Goal: Transaction & Acquisition: Purchase product/service

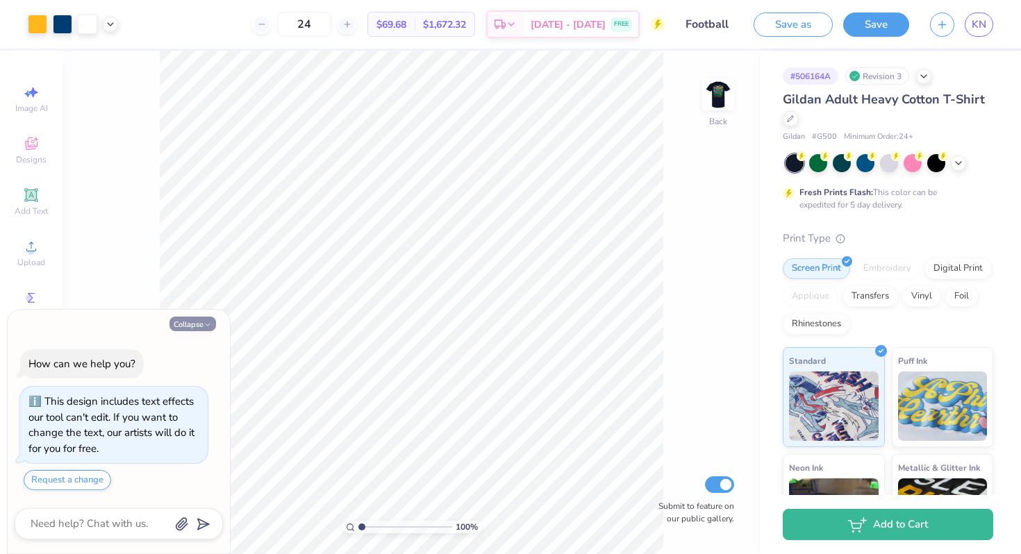
click at [185, 328] on button "Collapse" at bounding box center [193, 324] width 47 height 15
type textarea "x"
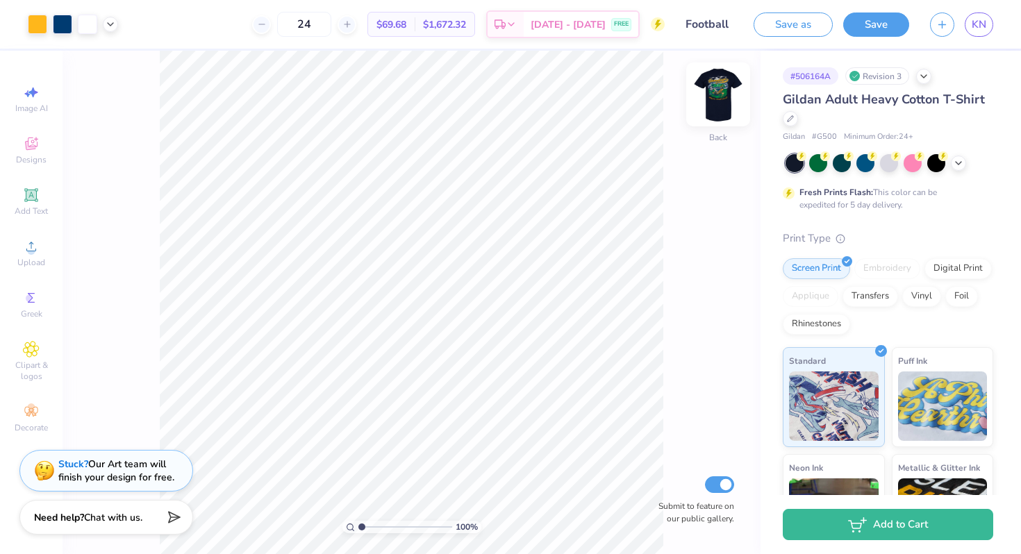
click at [723, 98] on img at bounding box center [719, 95] width 56 height 56
click at [42, 24] on div at bounding box center [37, 22] width 19 height 19
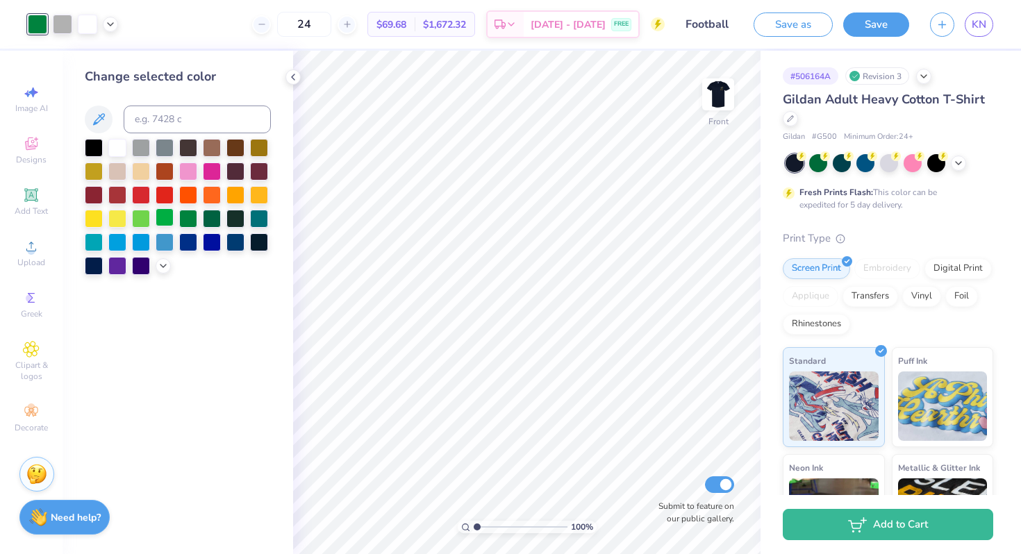
click at [172, 217] on div at bounding box center [165, 217] width 18 height 18
click at [163, 270] on div at bounding box center [163, 264] width 15 height 15
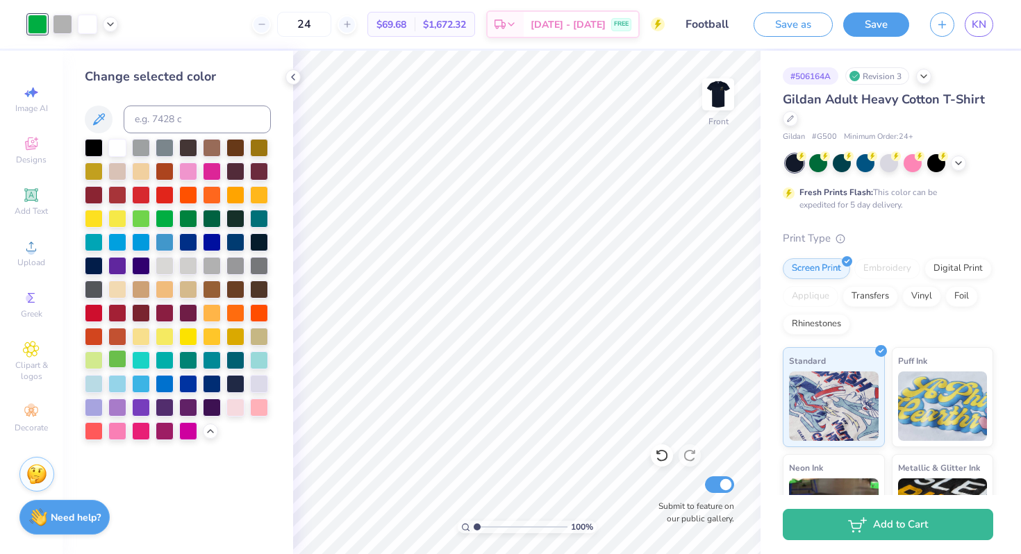
click at [122, 361] on div at bounding box center [117, 359] width 18 height 18
click at [205, 213] on div at bounding box center [212, 217] width 18 height 18
click at [185, 217] on div at bounding box center [188, 217] width 18 height 18
click at [168, 220] on div at bounding box center [165, 217] width 18 height 18
click at [151, 222] on div at bounding box center [178, 290] width 186 height 302
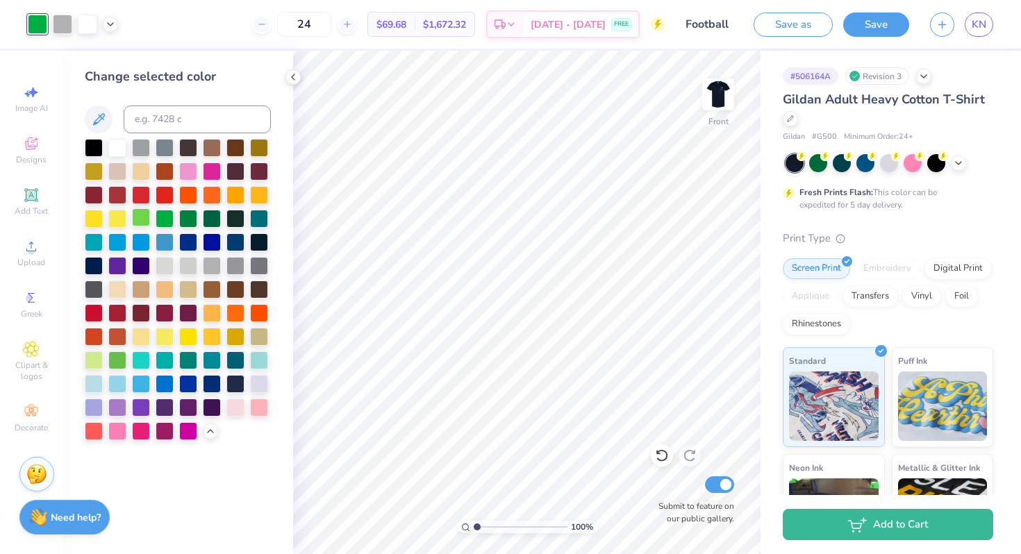
click at [148, 222] on div at bounding box center [141, 217] width 18 height 18
click at [122, 366] on div at bounding box center [117, 359] width 18 height 18
click at [963, 162] on icon at bounding box center [958, 161] width 11 height 11
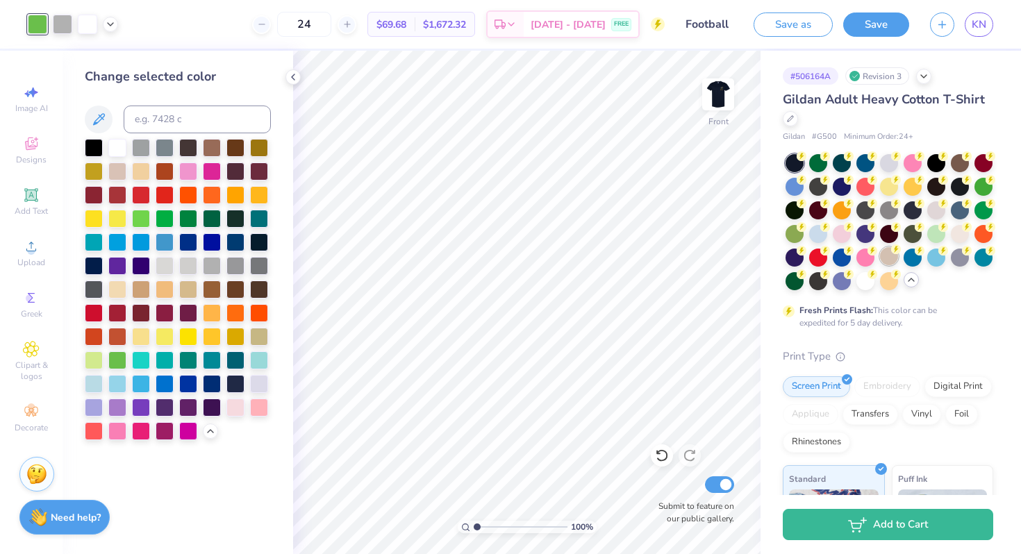
click at [894, 256] on div at bounding box center [889, 256] width 18 height 18
click at [843, 201] on div at bounding box center [842, 209] width 18 height 18
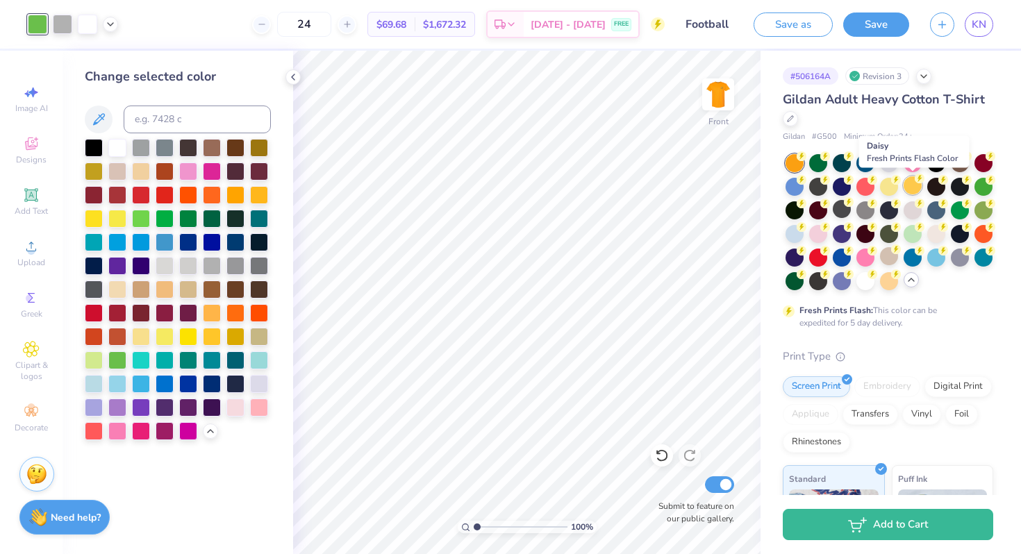
click at [906, 190] on div at bounding box center [913, 185] width 18 height 18
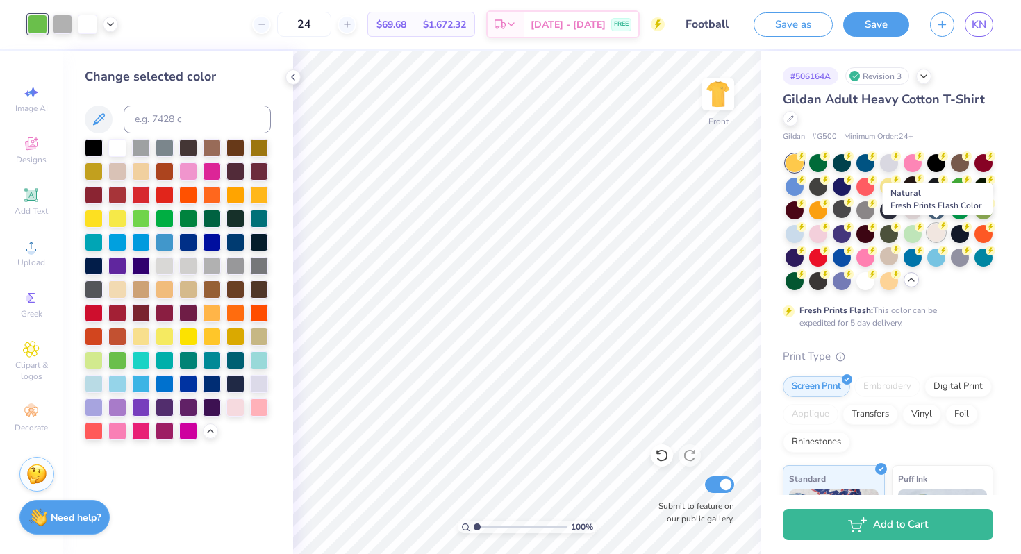
click at [937, 234] on div at bounding box center [936, 233] width 18 height 18
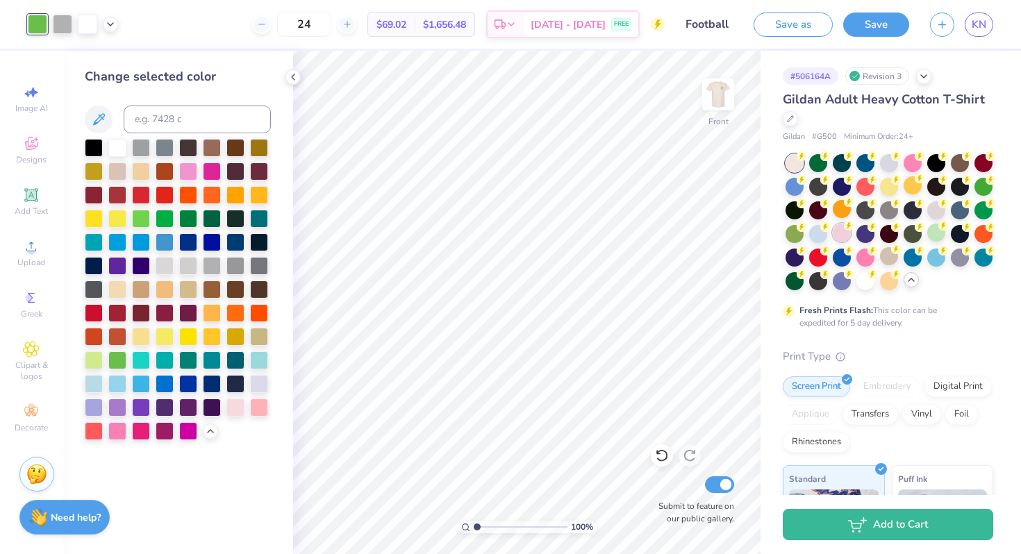
click at [846, 236] on div at bounding box center [842, 233] width 18 height 18
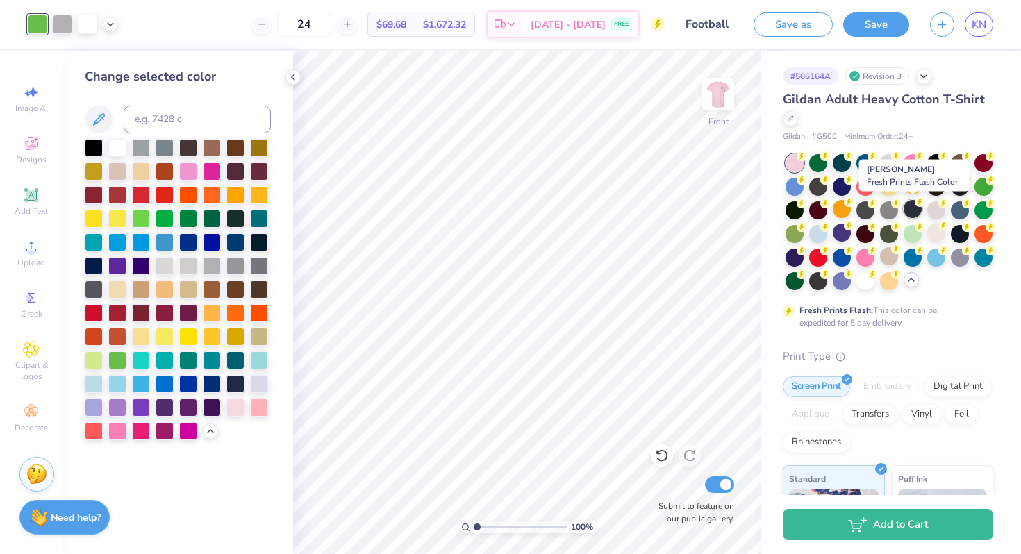
click at [910, 213] on div at bounding box center [913, 209] width 18 height 18
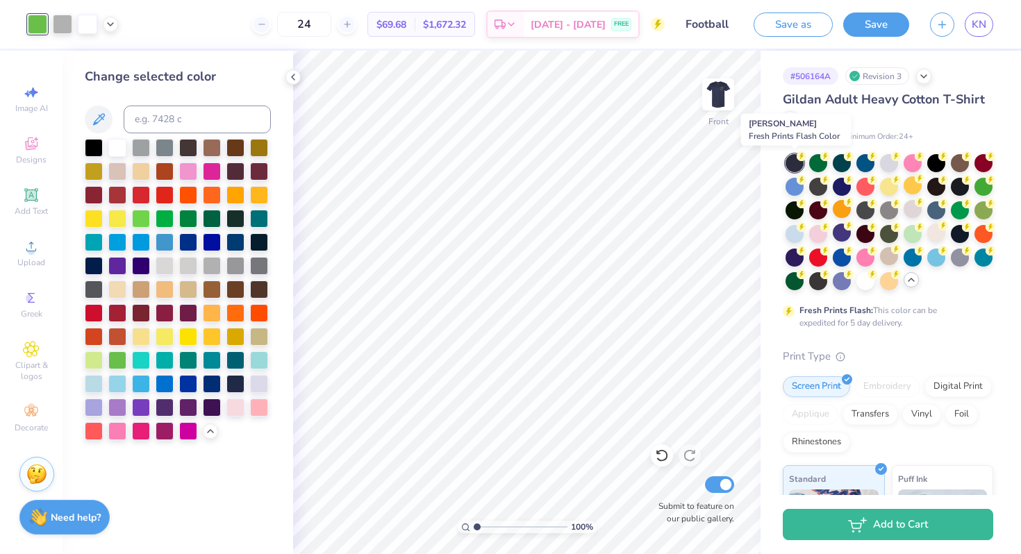
click at [795, 162] on div at bounding box center [795, 163] width 18 height 18
click at [799, 162] on div at bounding box center [795, 163] width 18 height 18
click at [793, 165] on div at bounding box center [795, 163] width 18 height 18
click at [913, 330] on div "Gildan Adult Heavy Cotton T-Shirt Gildan # G500 Minimum Order: 24 + Fresh Print…" at bounding box center [888, 434] width 211 height 689
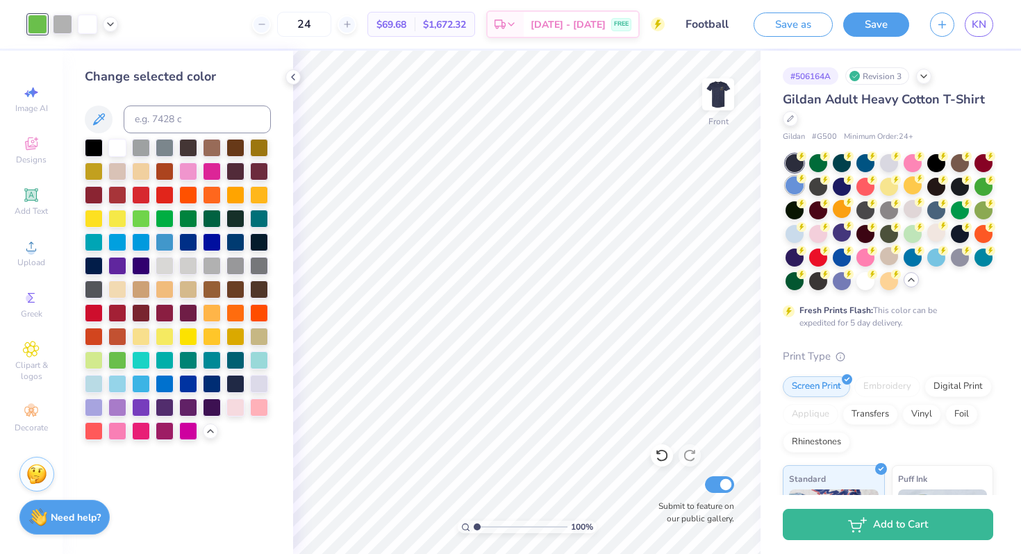
click at [795, 168] on div at bounding box center [795, 163] width 18 height 18
click at [845, 171] on div at bounding box center [842, 162] width 18 height 18
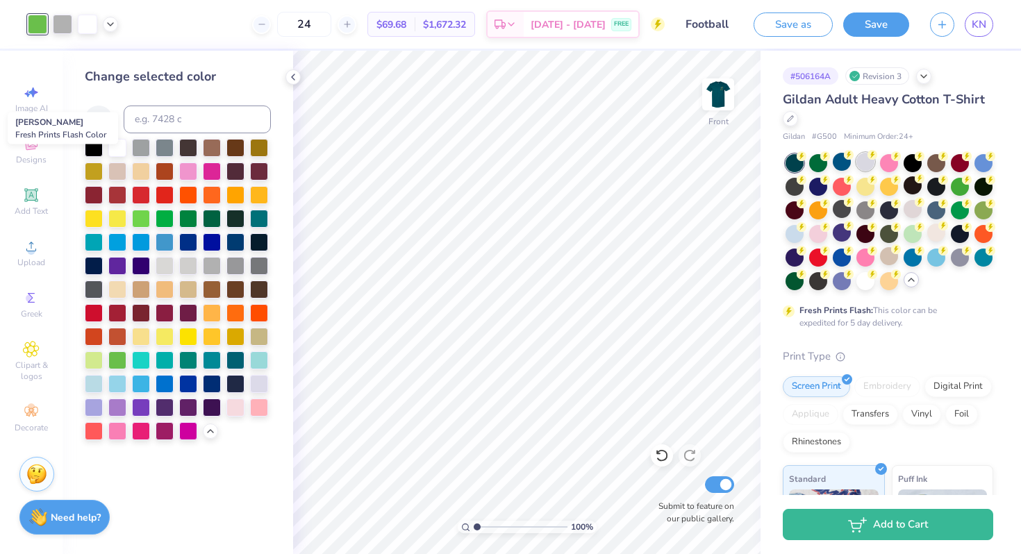
click at [861, 160] on div at bounding box center [866, 162] width 18 height 18
click at [799, 167] on div at bounding box center [795, 163] width 18 height 18
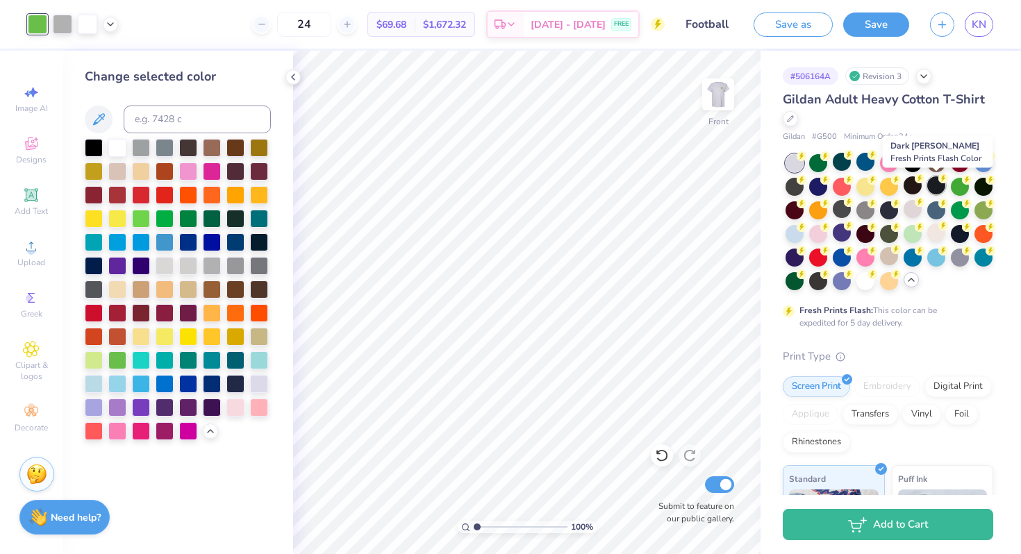
click at [943, 183] on div at bounding box center [936, 185] width 18 height 18
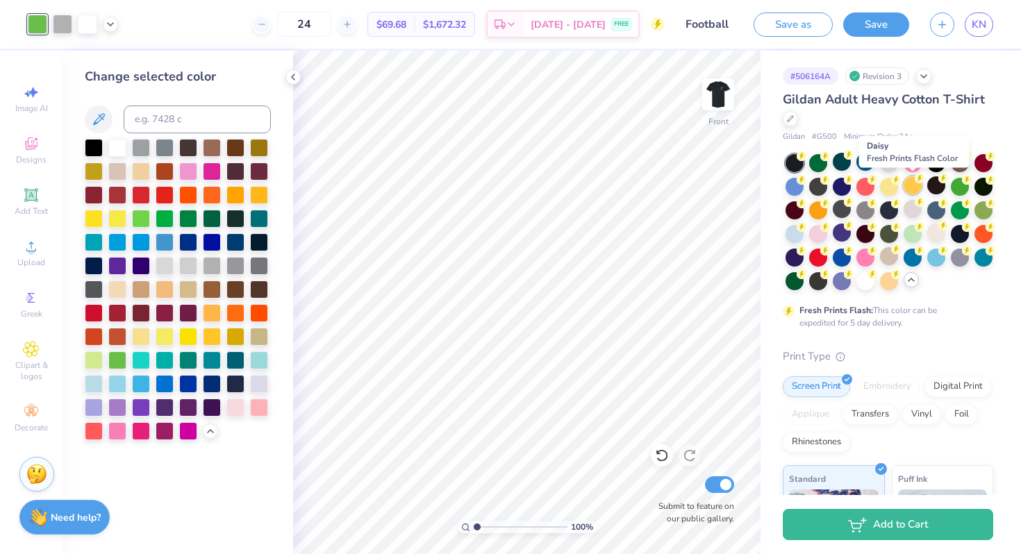
click at [915, 188] on div at bounding box center [913, 185] width 18 height 18
click at [988, 189] on div at bounding box center [984, 185] width 18 height 18
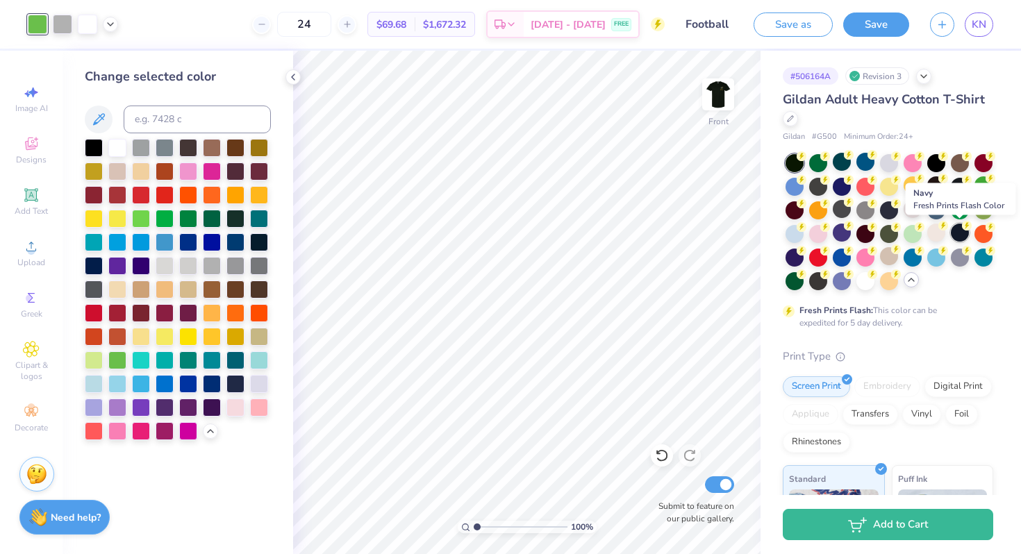
click at [959, 238] on div at bounding box center [960, 233] width 18 height 18
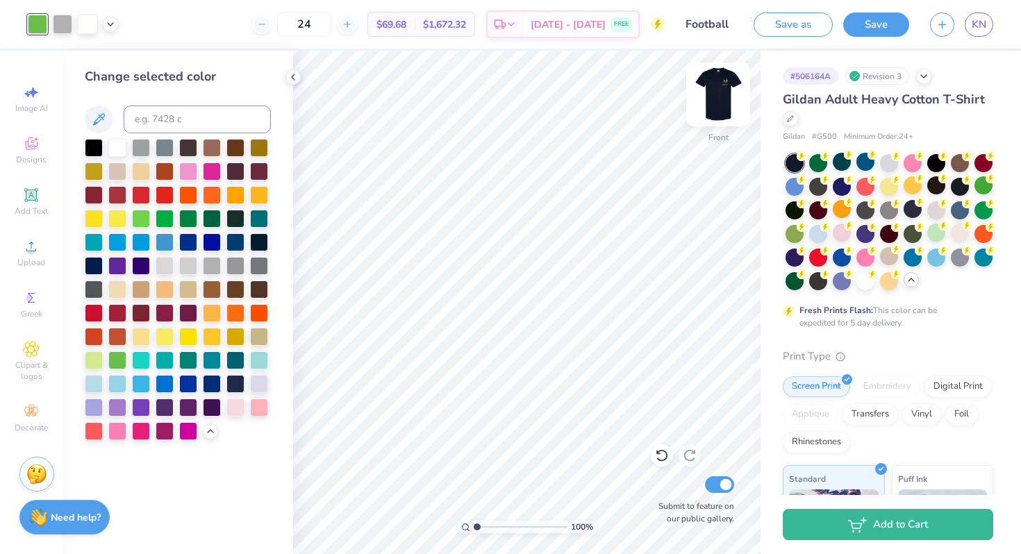
click at [720, 106] on img at bounding box center [719, 95] width 56 height 56
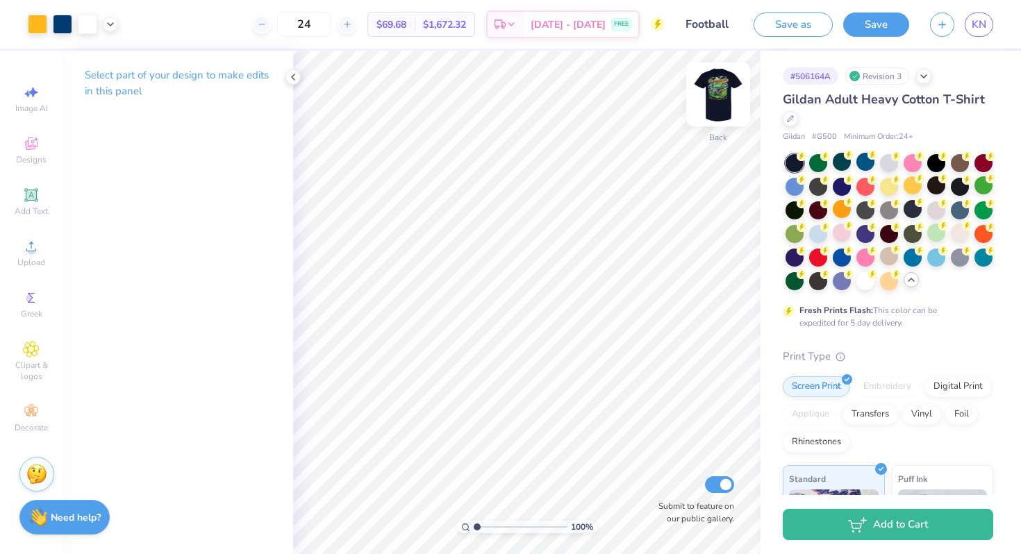
click at [720, 107] on img at bounding box center [719, 95] width 56 height 56
click at [88, 29] on div at bounding box center [87, 22] width 19 height 19
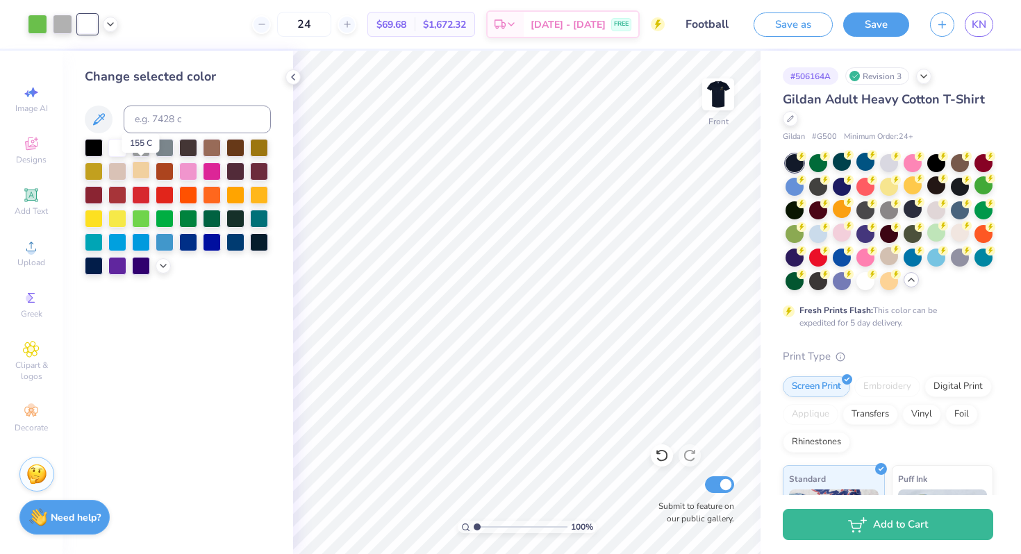
click at [143, 172] on div at bounding box center [141, 170] width 18 height 18
click at [119, 165] on div at bounding box center [117, 170] width 18 height 18
click at [144, 173] on div at bounding box center [141, 170] width 18 height 18
click at [121, 147] on div at bounding box center [117, 147] width 18 height 18
click at [869, 15] on button "Save" at bounding box center [876, 22] width 66 height 24
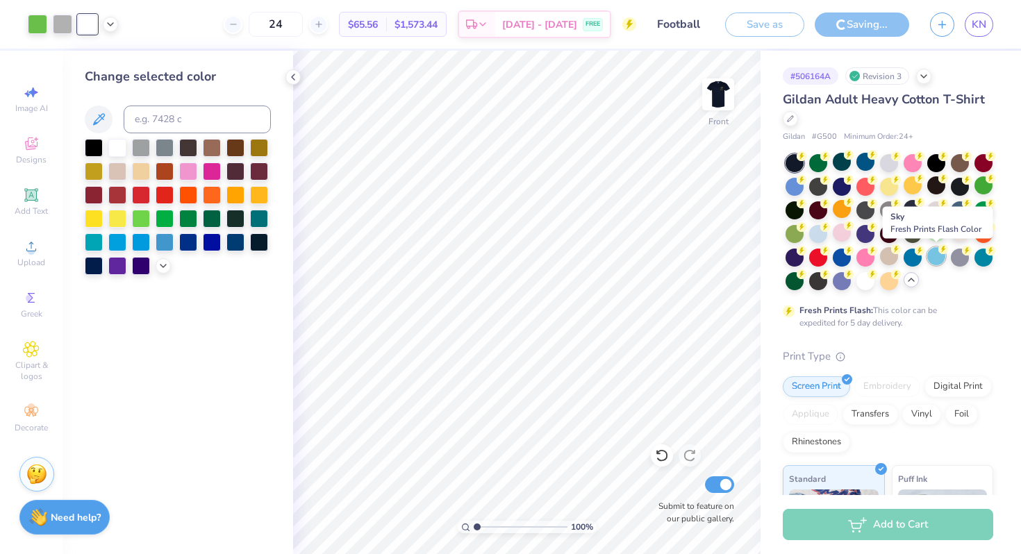
click at [941, 257] on div at bounding box center [936, 256] width 18 height 18
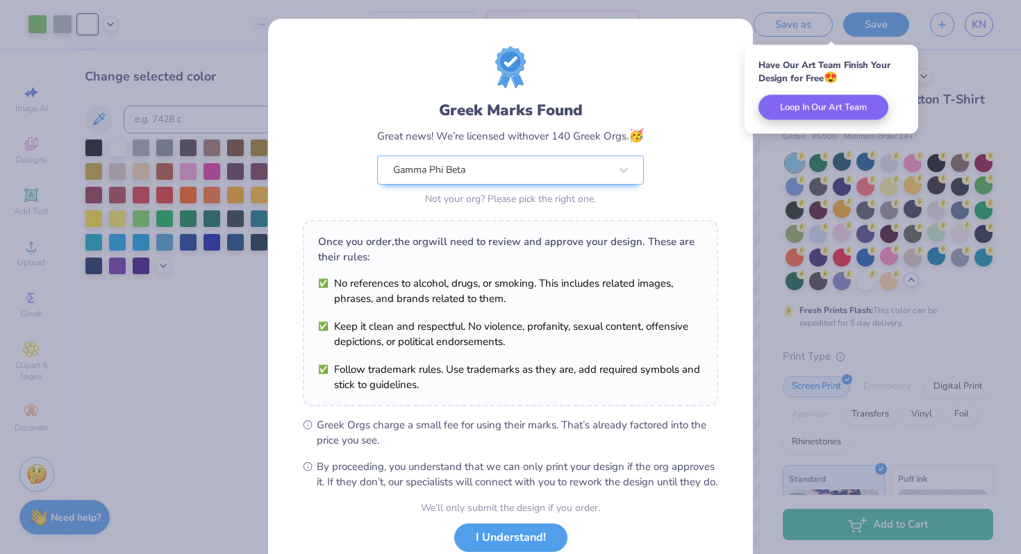
scroll to position [96, 0]
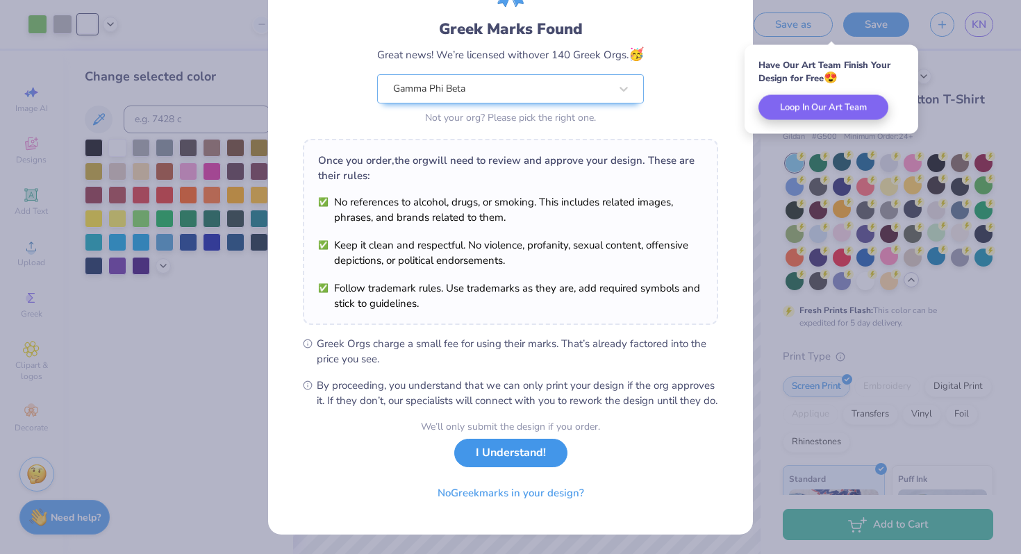
click at [510, 467] on button "I Understand!" at bounding box center [510, 453] width 113 height 28
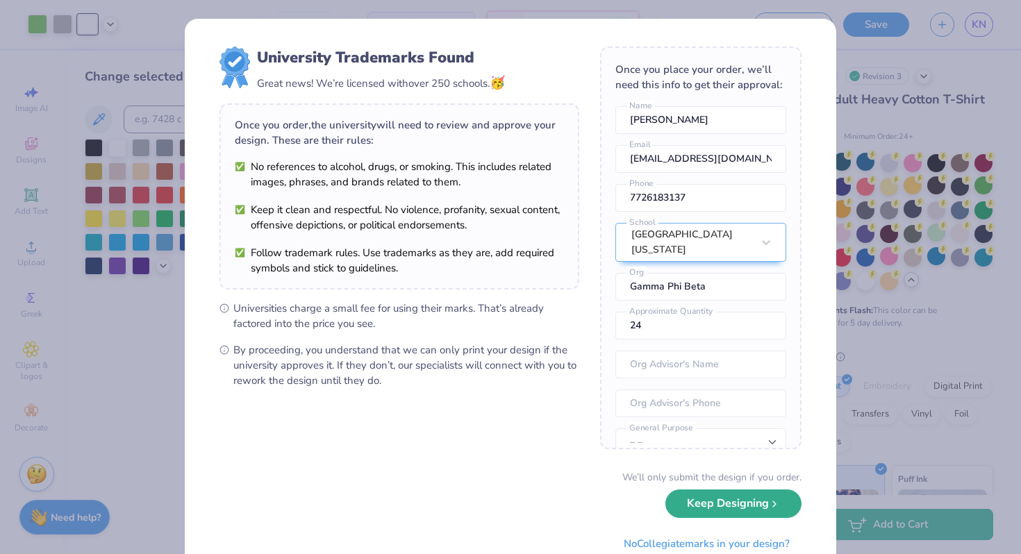
click at [744, 509] on button "Keep Designing" at bounding box center [734, 504] width 136 height 28
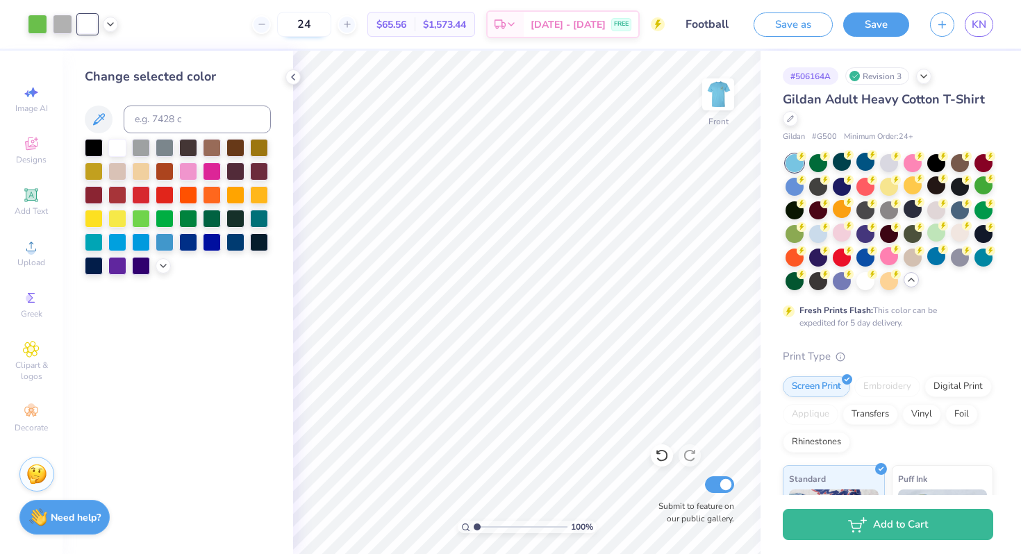
click at [331, 25] on input "24" at bounding box center [304, 24] width 54 height 25
type input "6"
type input "100"
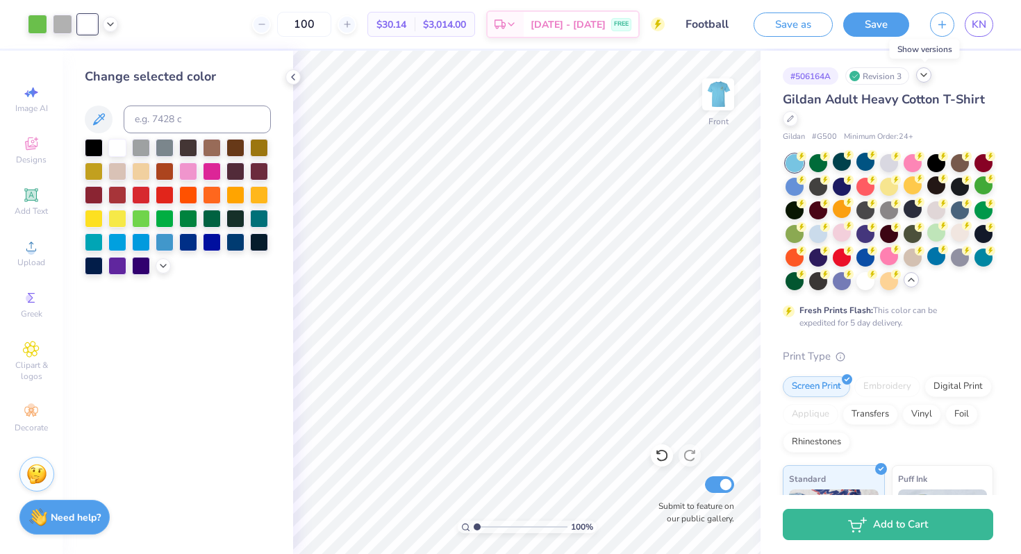
click at [925, 80] on div at bounding box center [923, 74] width 15 height 15
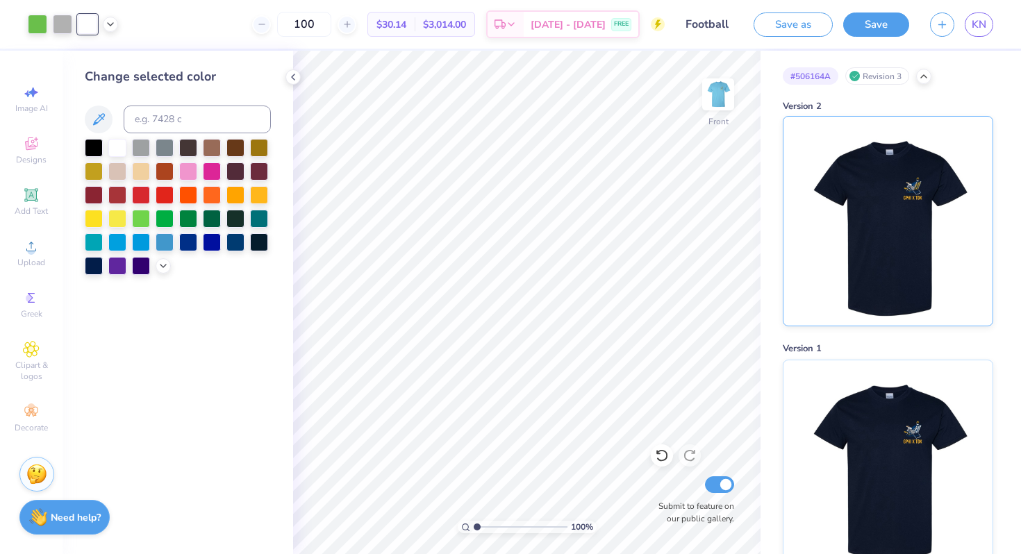
click at [924, 241] on img at bounding box center [888, 221] width 172 height 209
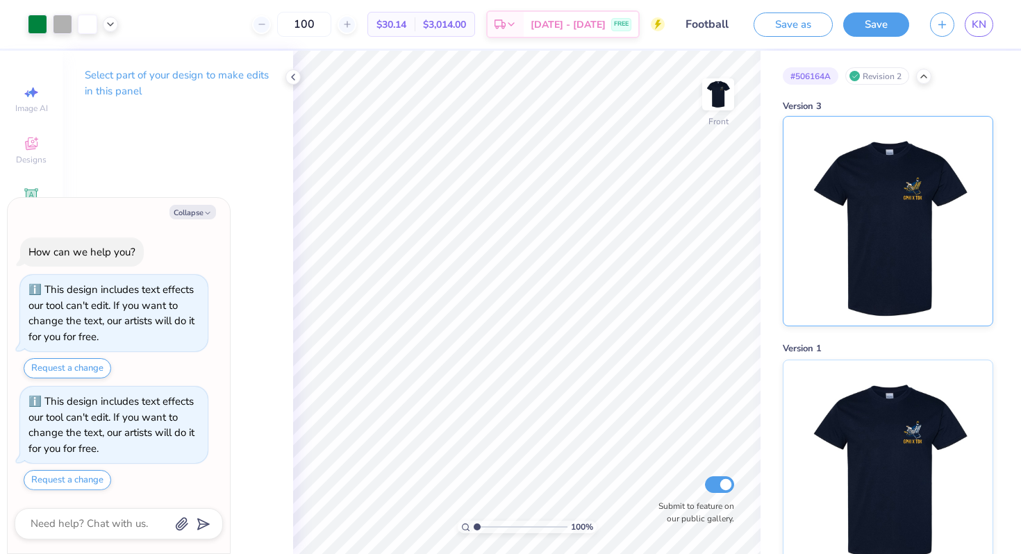
click at [866, 236] on img at bounding box center [888, 221] width 172 height 209
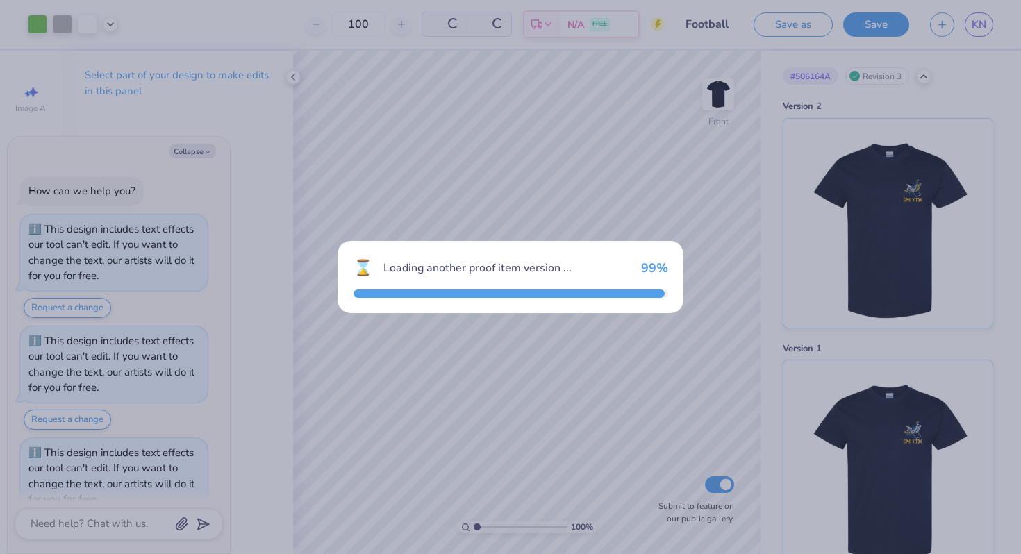
type textarea "x"
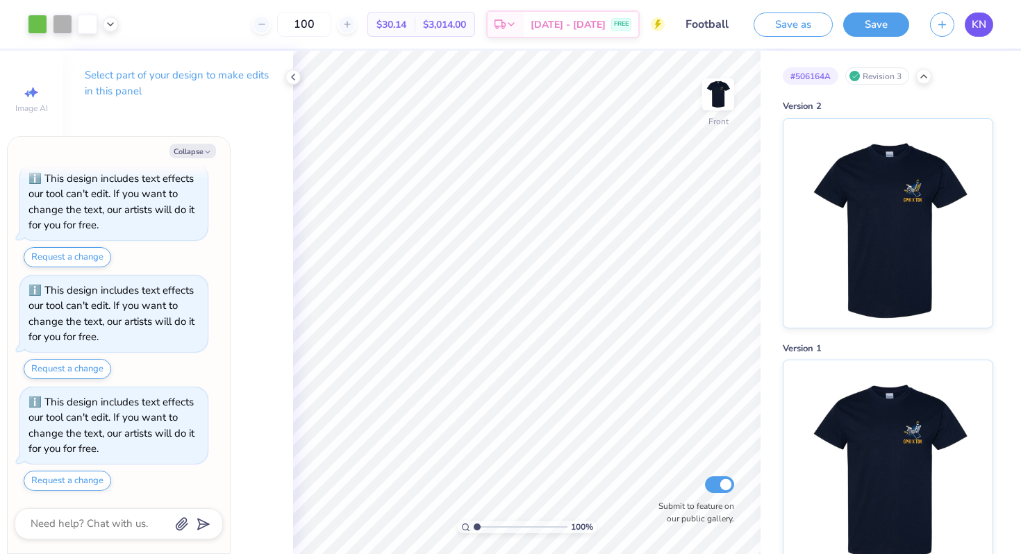
click at [972, 20] on span "KN" at bounding box center [979, 25] width 15 height 16
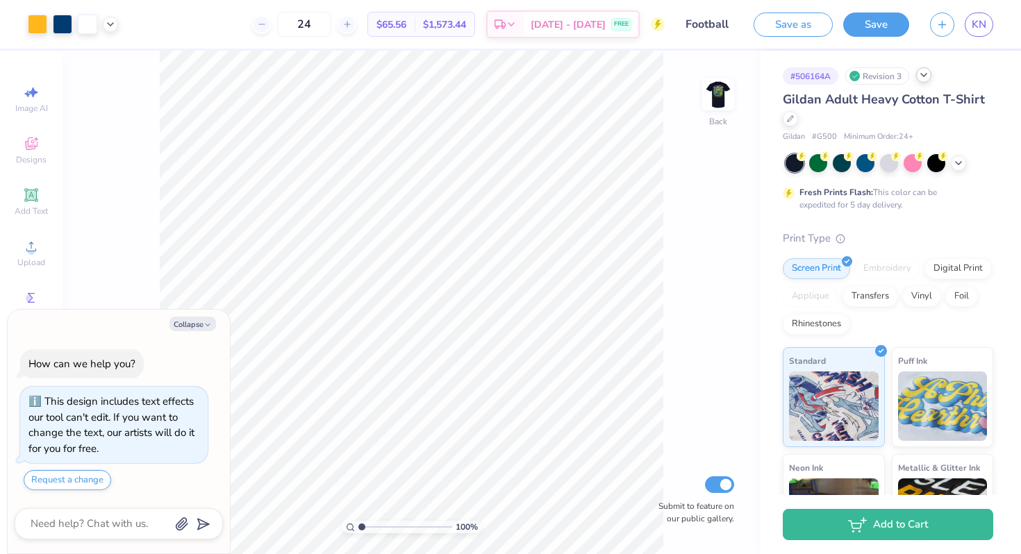
click at [923, 79] on icon at bounding box center [923, 74] width 11 height 11
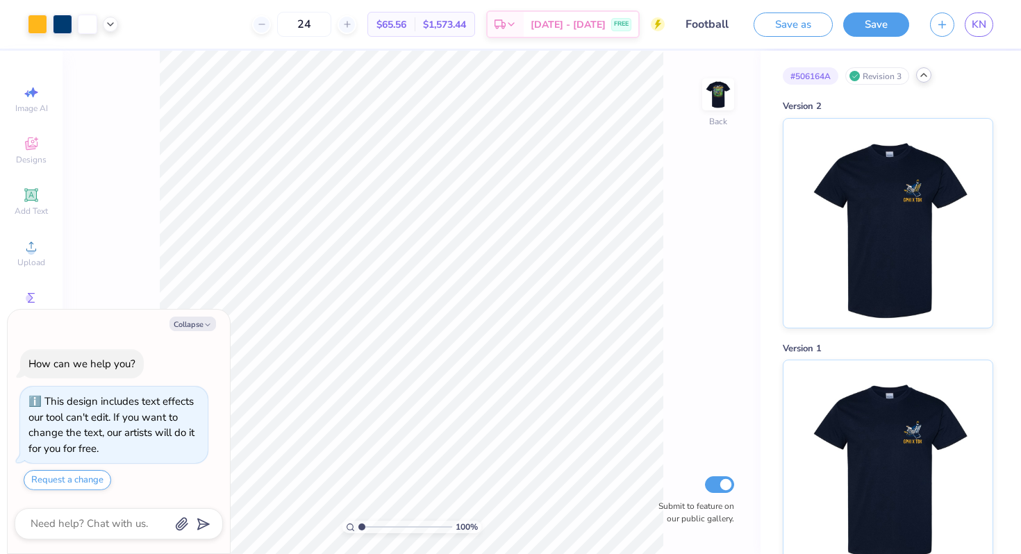
click at [918, 72] on div at bounding box center [923, 74] width 15 height 15
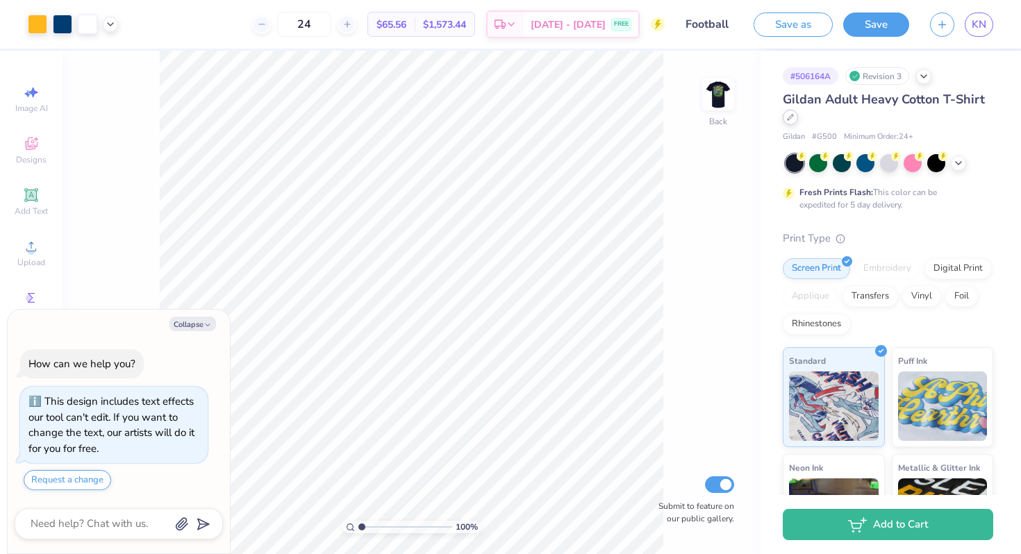
click at [791, 116] on icon at bounding box center [791, 118] width 6 height 6
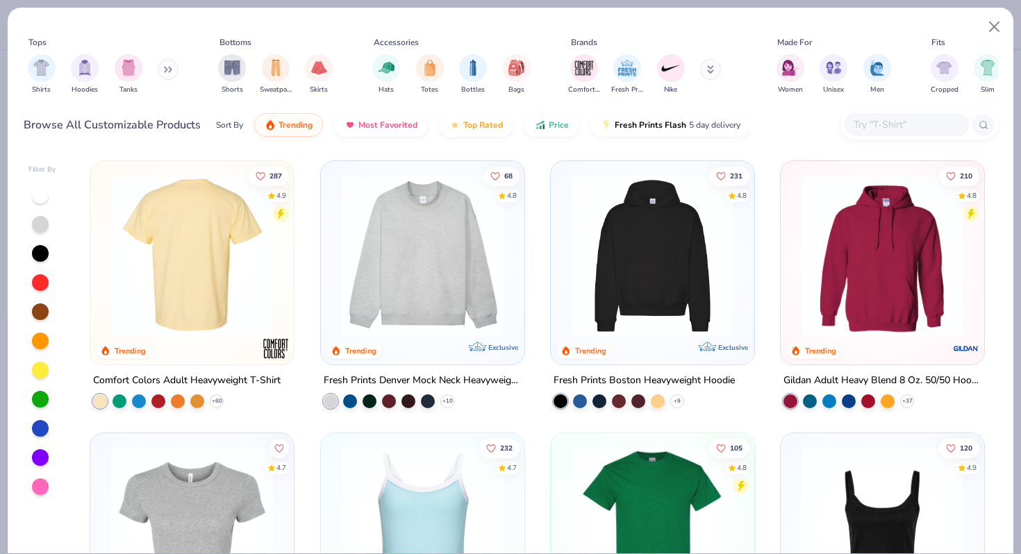
click at [104, 328] on img at bounding box center [16, 256] width 176 height 162
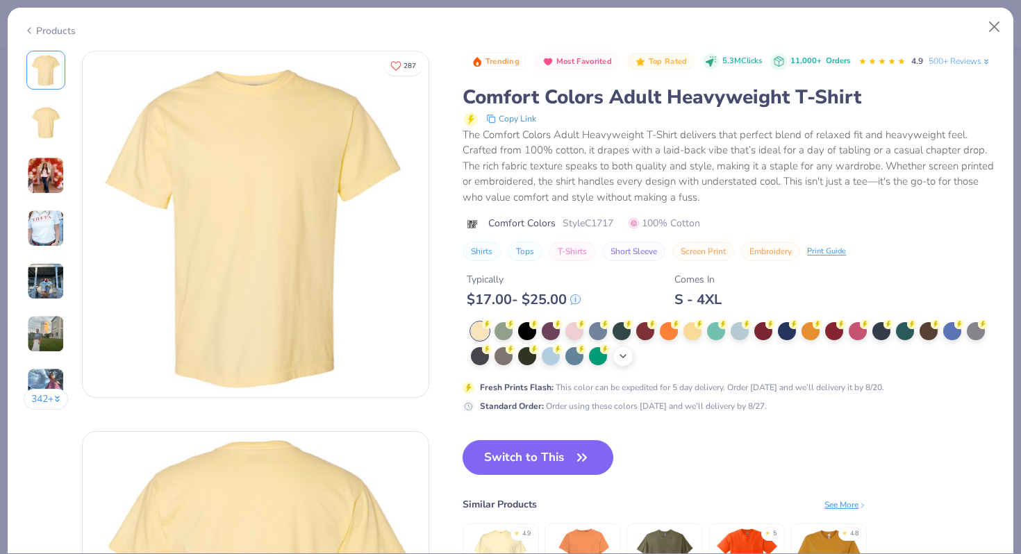
click at [629, 354] on icon at bounding box center [623, 356] width 11 height 11
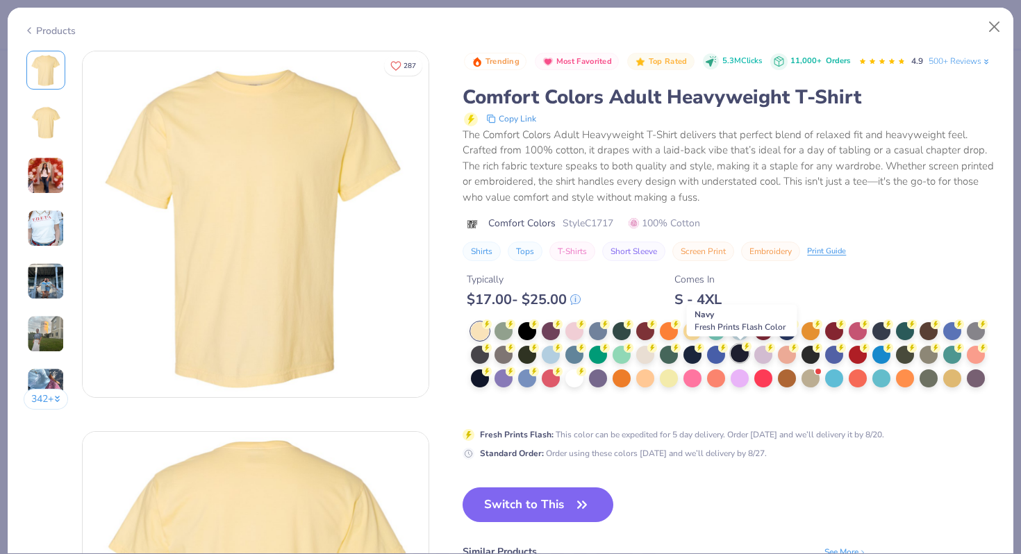
click at [741, 355] on div at bounding box center [740, 354] width 18 height 18
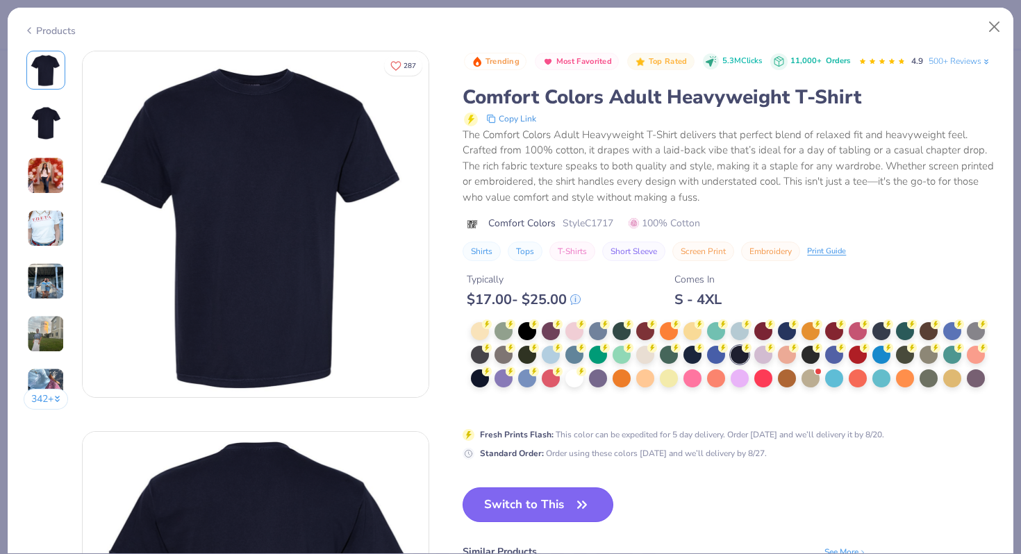
click at [550, 502] on button "Switch to This" at bounding box center [538, 505] width 151 height 35
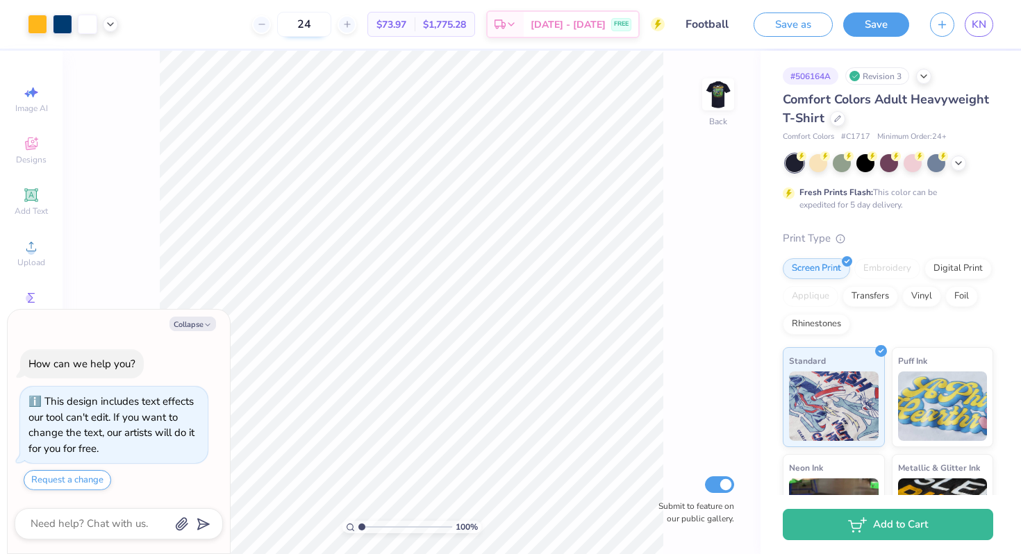
click at [331, 26] on input "24" at bounding box center [304, 24] width 54 height 25
click at [839, 119] on icon at bounding box center [837, 117] width 7 height 7
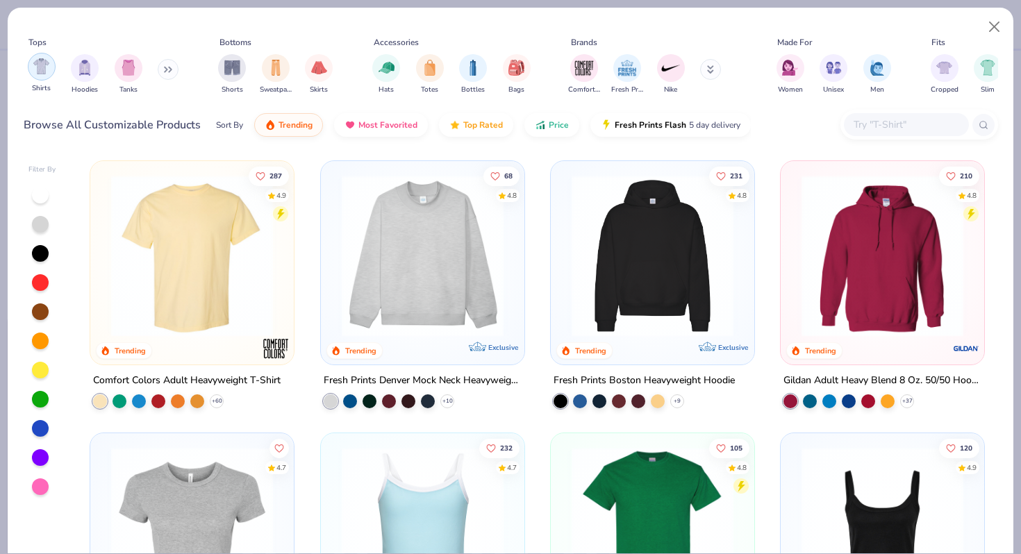
click at [49, 74] on img "filter for Shirts" at bounding box center [41, 66] width 16 height 16
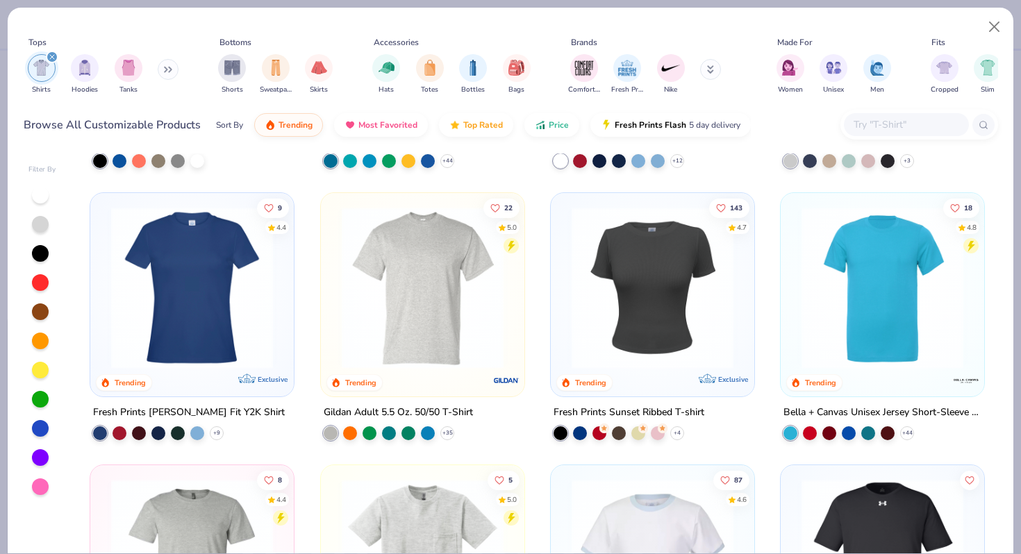
scroll to position [806, 0]
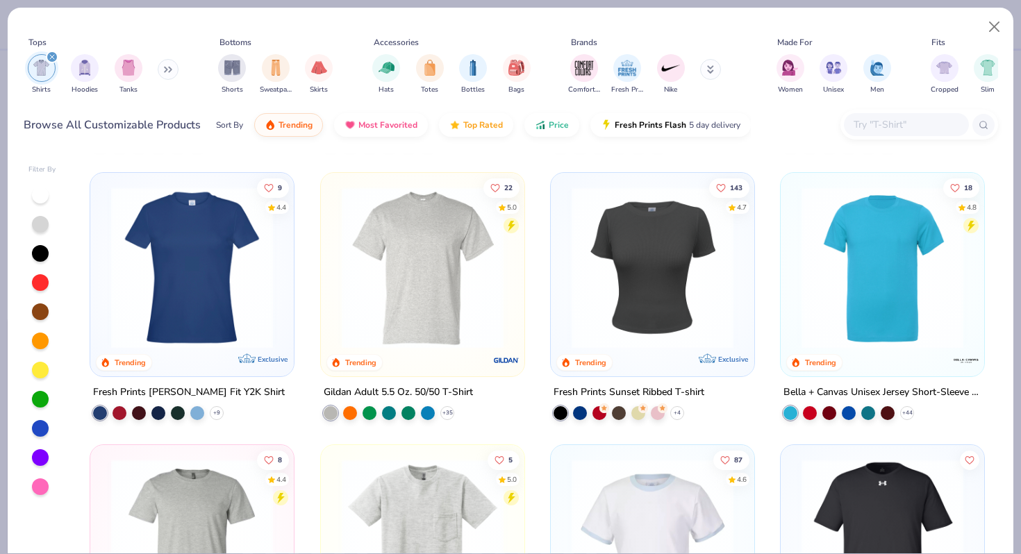
click at [506, 358] on img at bounding box center [507, 361] width 28 height 28
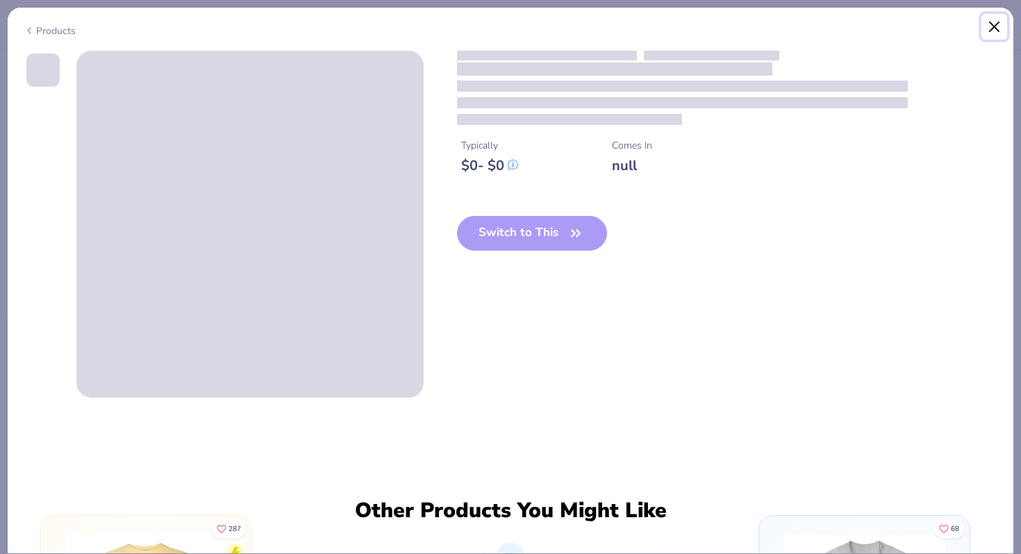
click at [994, 19] on button "Close" at bounding box center [995, 27] width 26 height 26
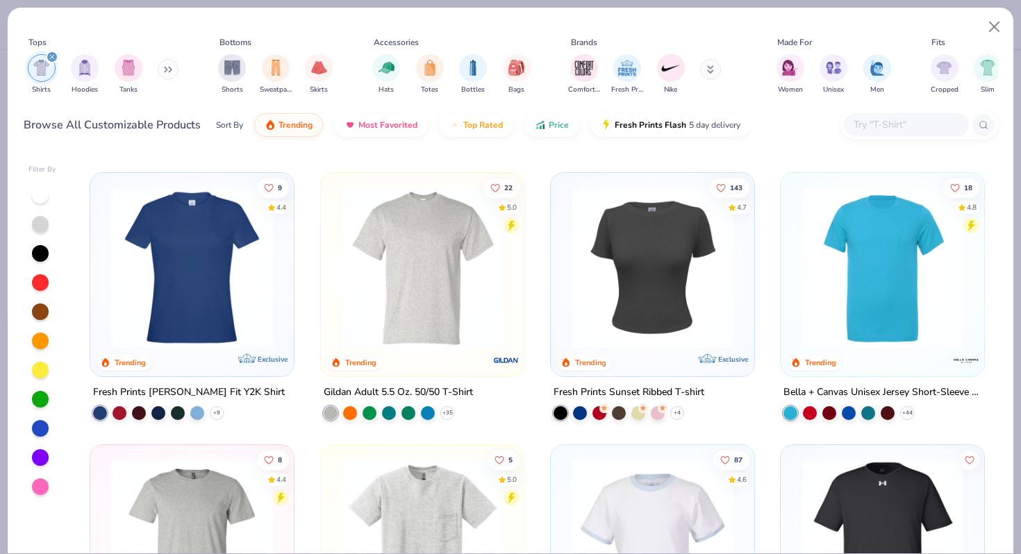
click at [459, 213] on img at bounding box center [423, 268] width 176 height 162
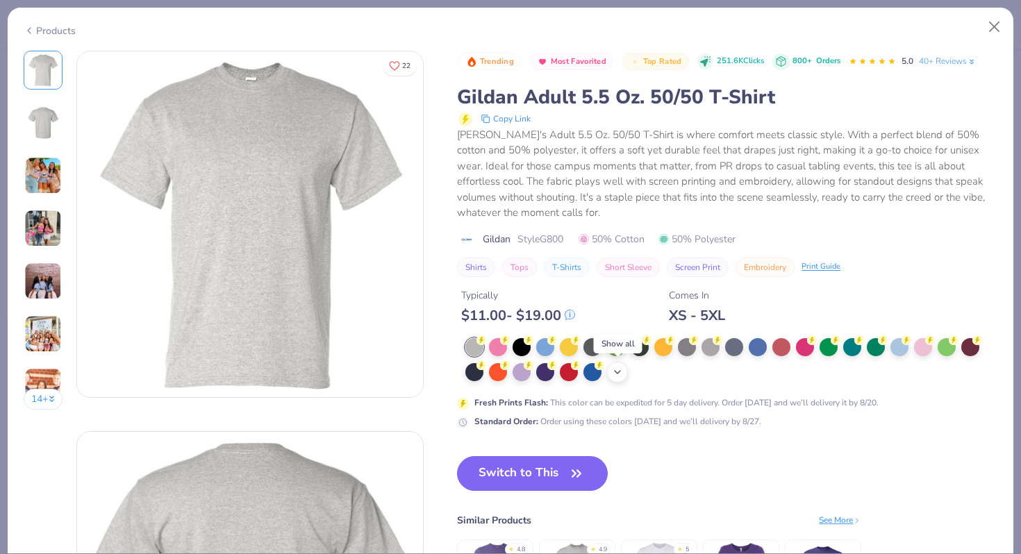
click at [618, 367] on icon at bounding box center [617, 372] width 11 height 11
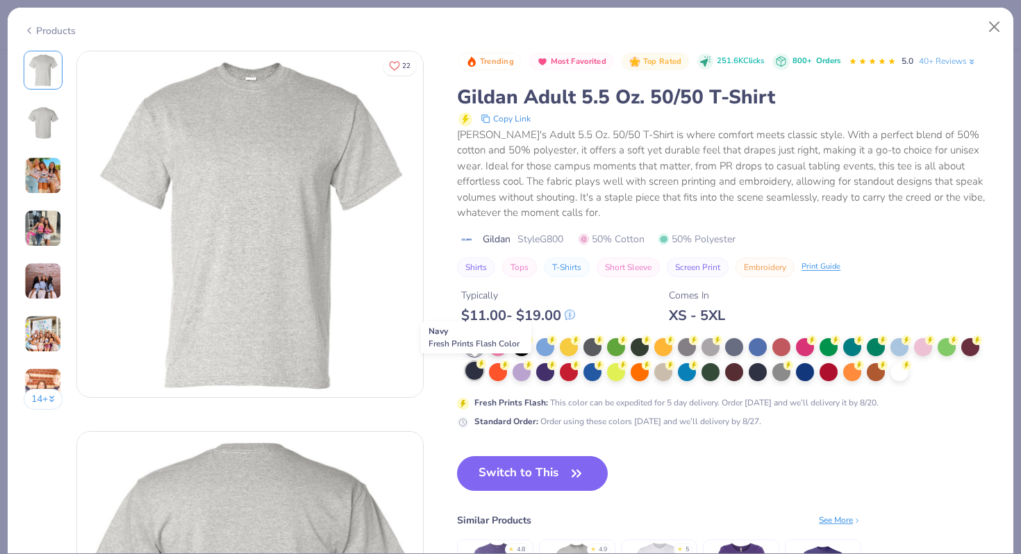
click at [480, 345] on circle at bounding box center [482, 341] width 10 height 10
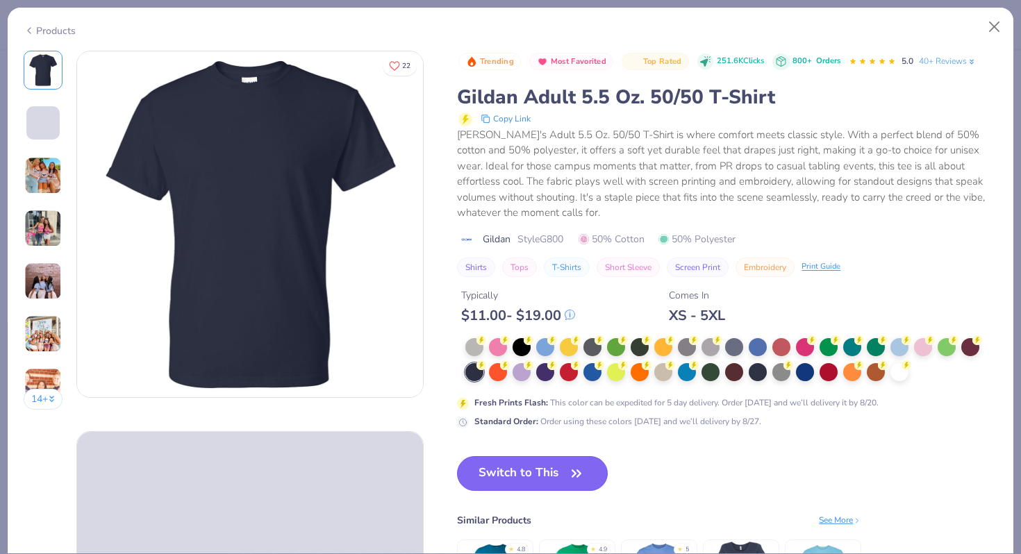
click at [528, 484] on button "Switch to This" at bounding box center [532, 473] width 151 height 35
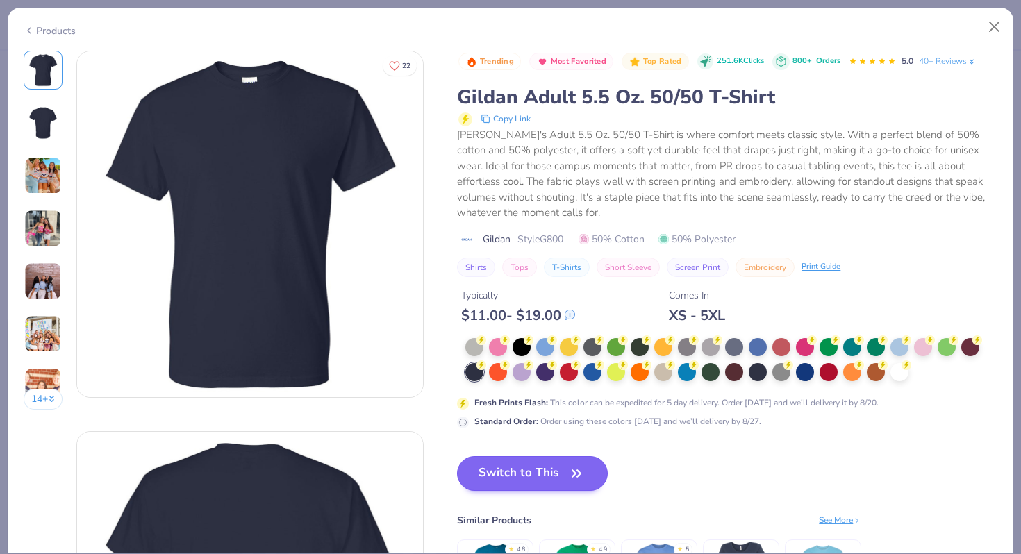
type textarea "x"
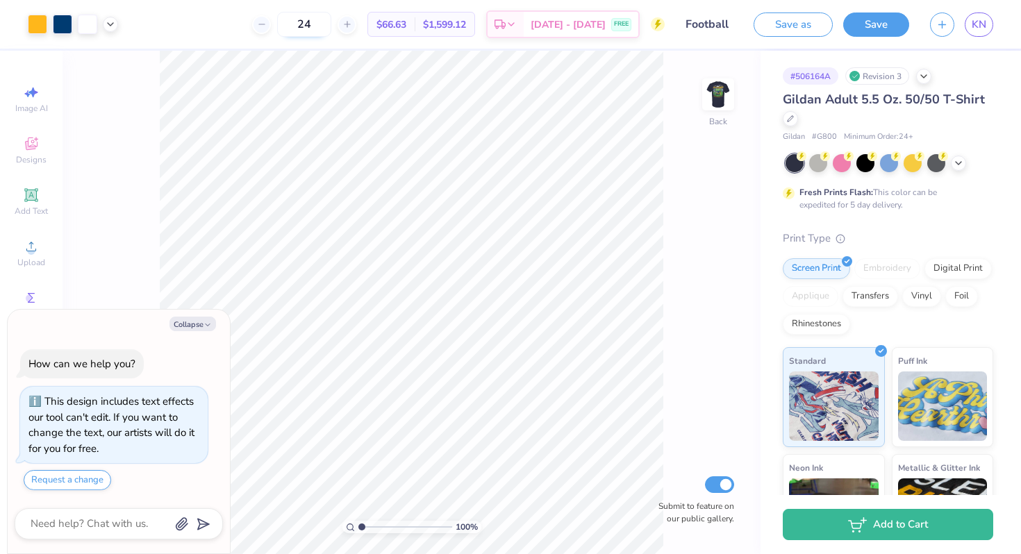
click at [331, 23] on input "24" at bounding box center [304, 24] width 54 height 25
type input "60"
click at [923, 77] on icon at bounding box center [923, 74] width 11 height 11
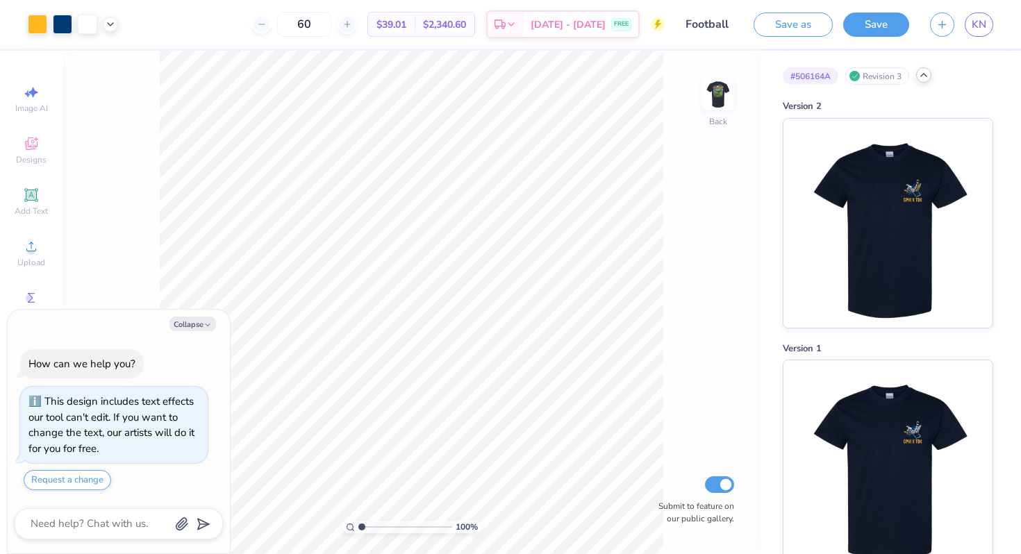
click at [923, 74] on polyline at bounding box center [924, 75] width 6 height 3
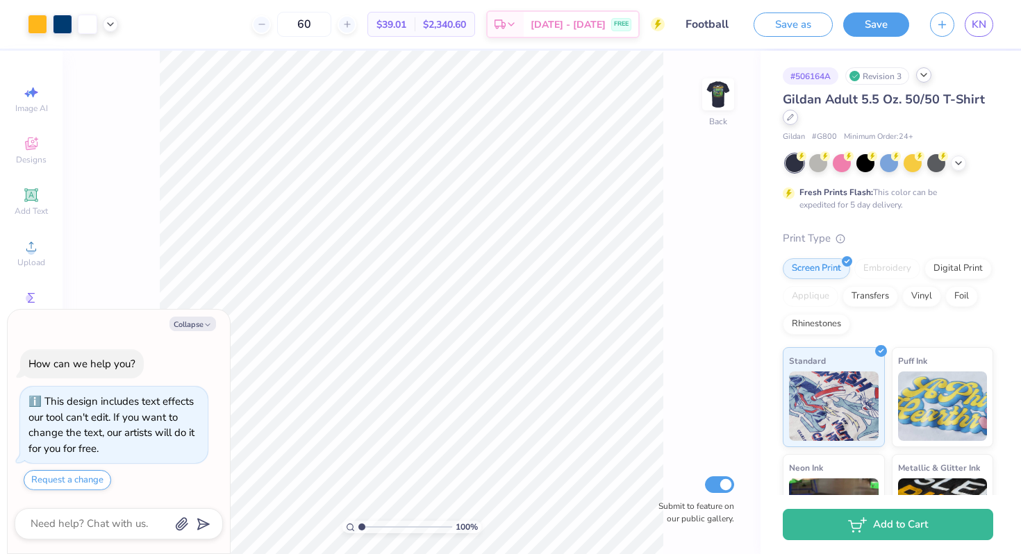
click at [793, 120] on icon at bounding box center [790, 117] width 7 height 7
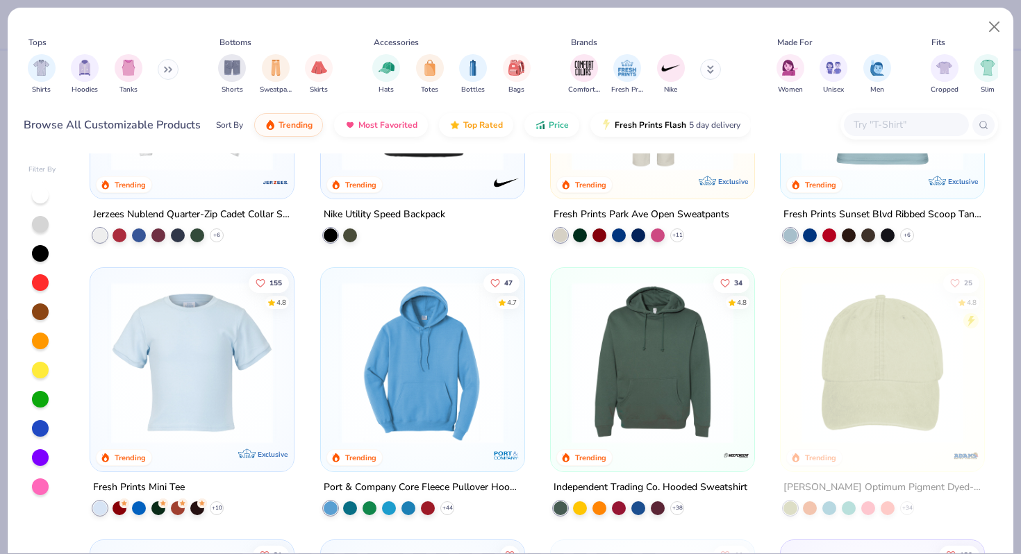
scroll to position [1542, 0]
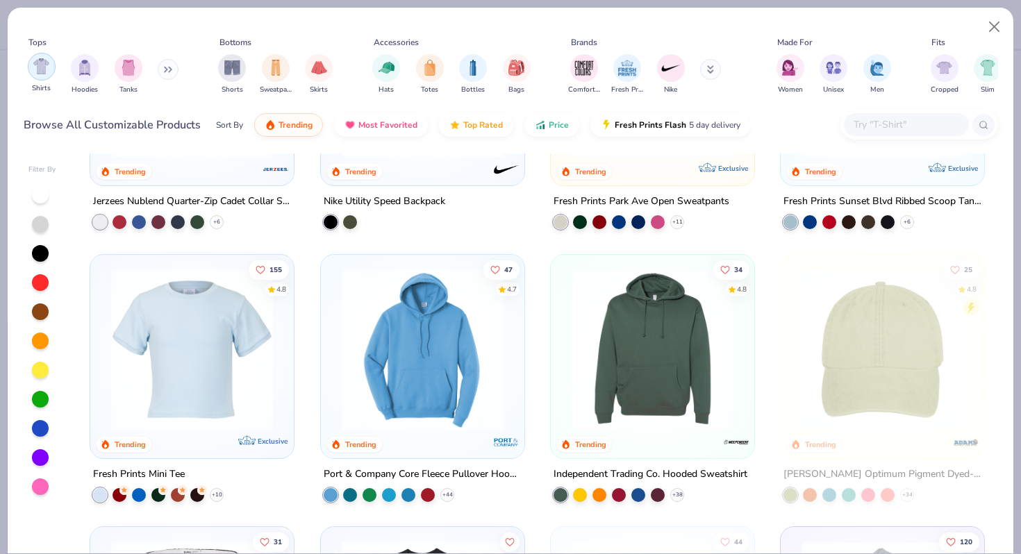
click at [43, 73] on img "filter for Shirts" at bounding box center [41, 66] width 16 height 16
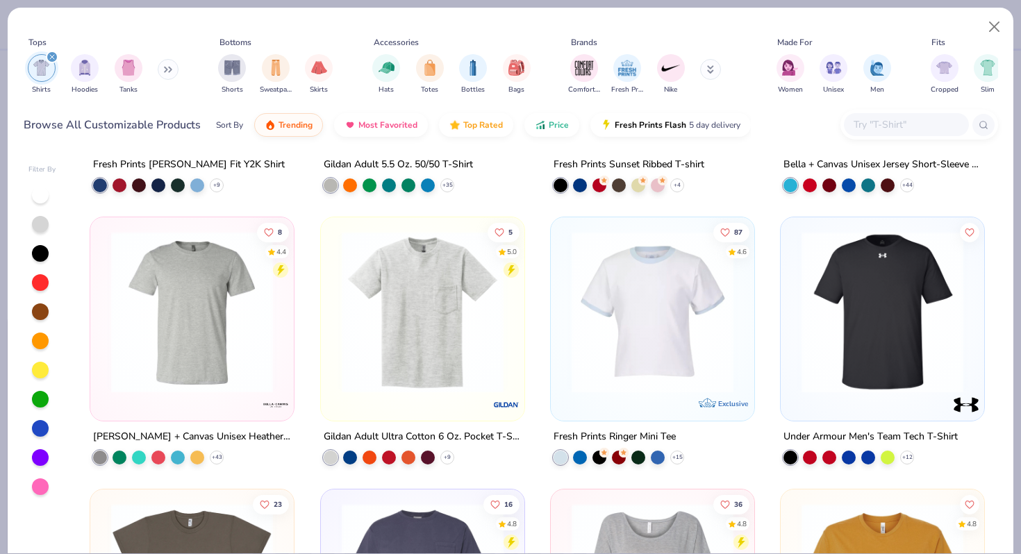
scroll to position [1039, 0]
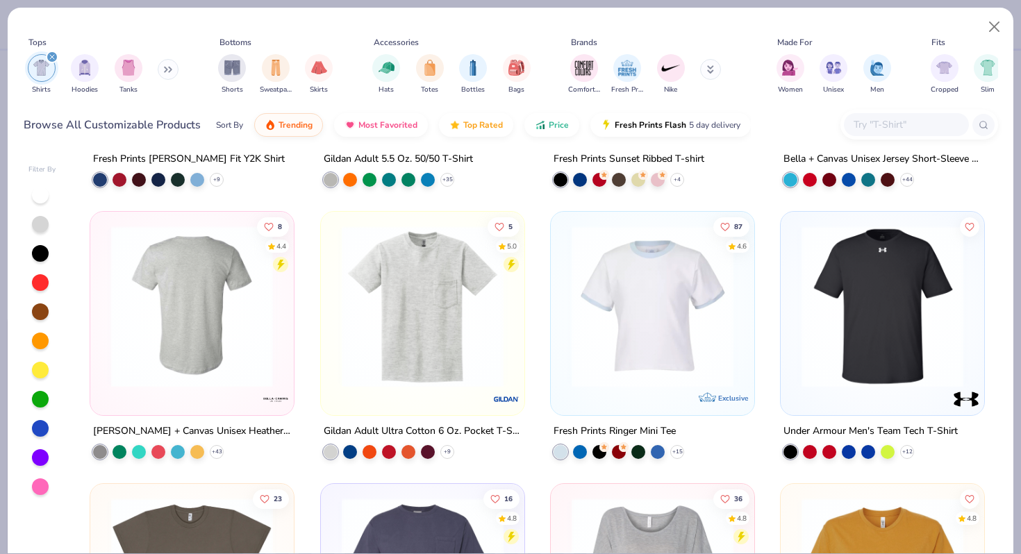
click at [240, 355] on div at bounding box center [192, 307] width 528 height 162
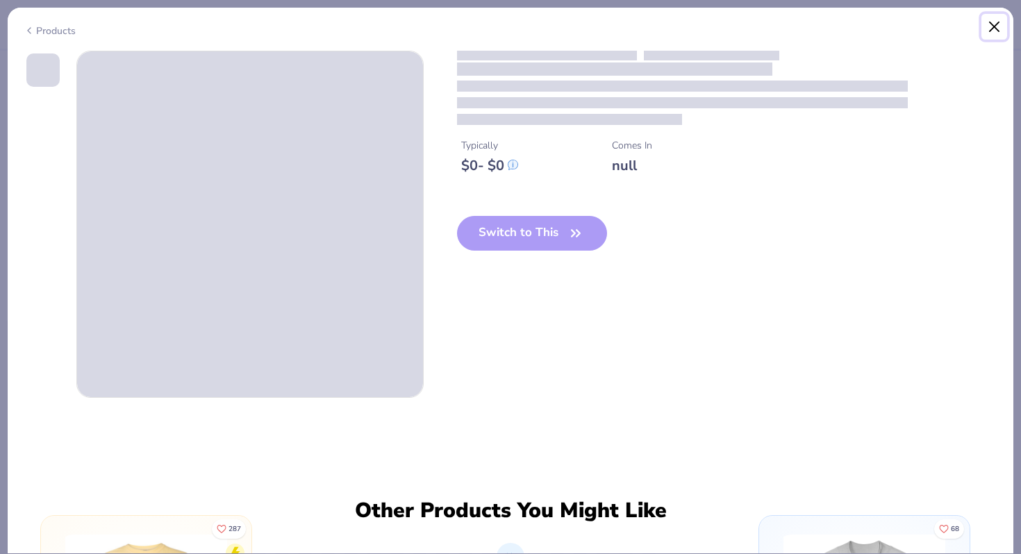
click at [1000, 33] on button "Close" at bounding box center [995, 27] width 26 height 26
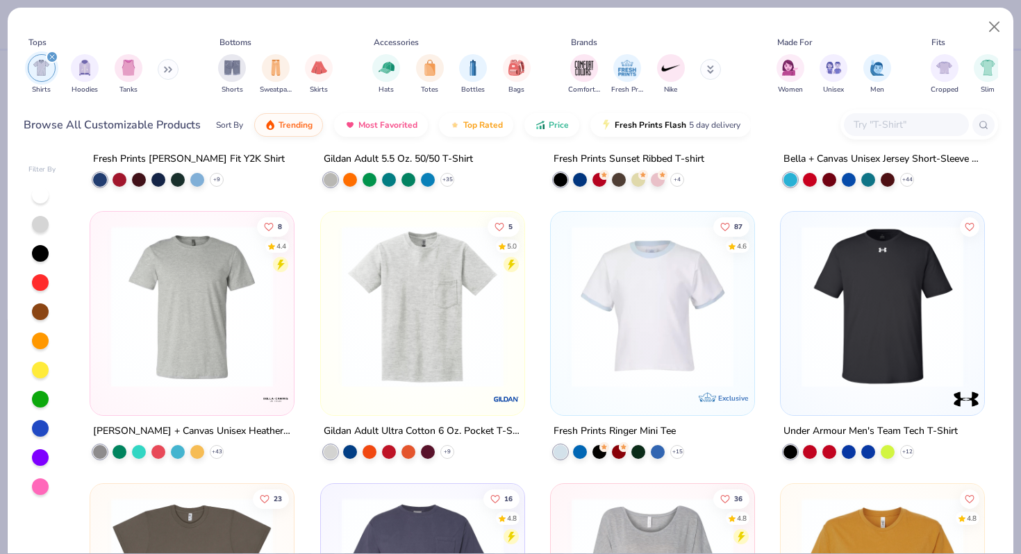
click at [172, 265] on img at bounding box center [192, 307] width 176 height 162
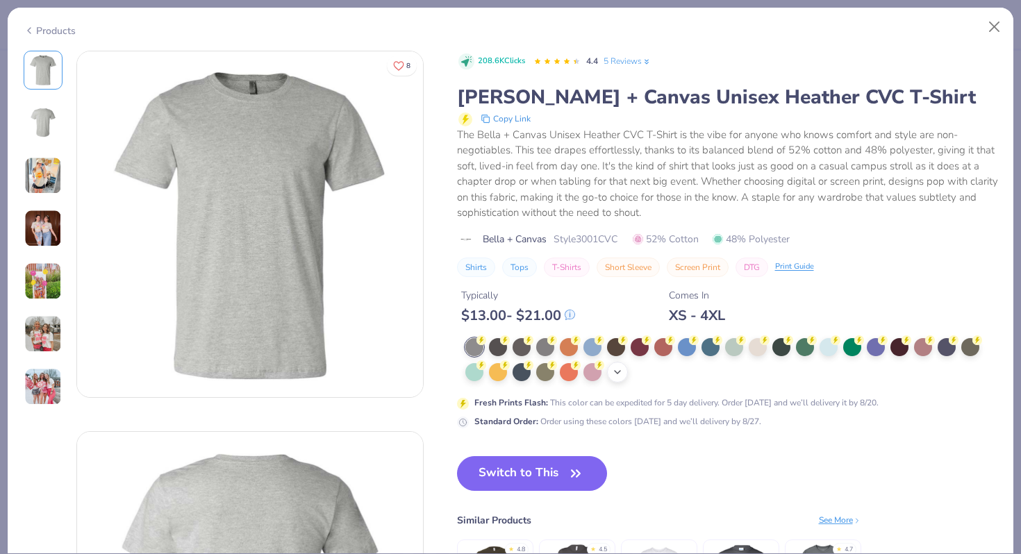
click at [617, 373] on polyline at bounding box center [618, 372] width 6 height 3
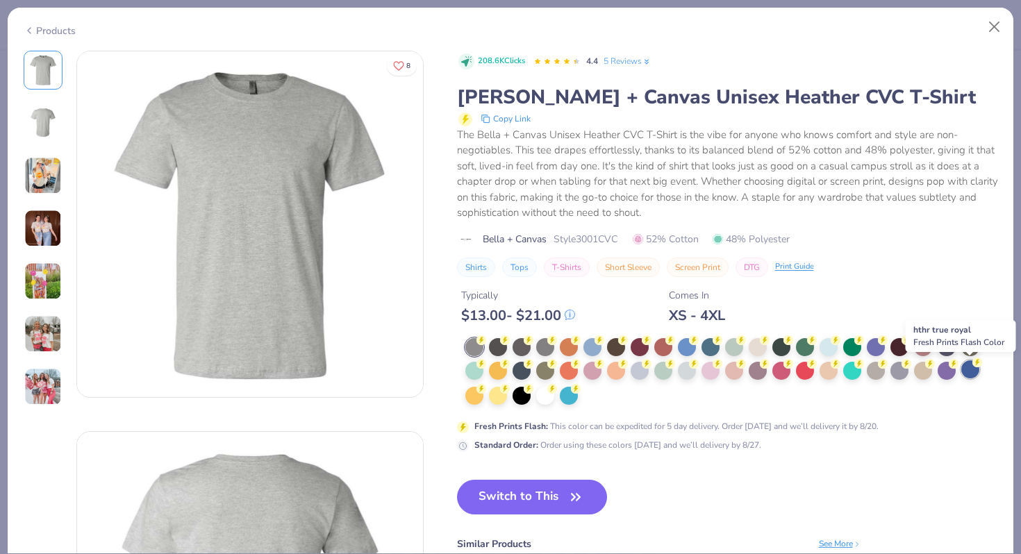
click at [978, 367] on icon at bounding box center [978, 363] width 10 height 10
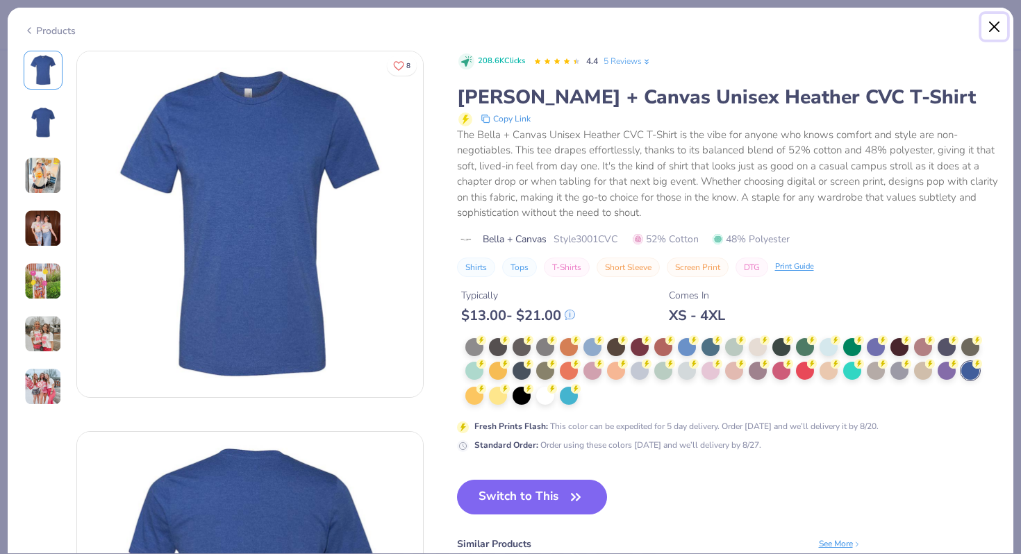
click at [995, 26] on button "Close" at bounding box center [995, 27] width 26 height 26
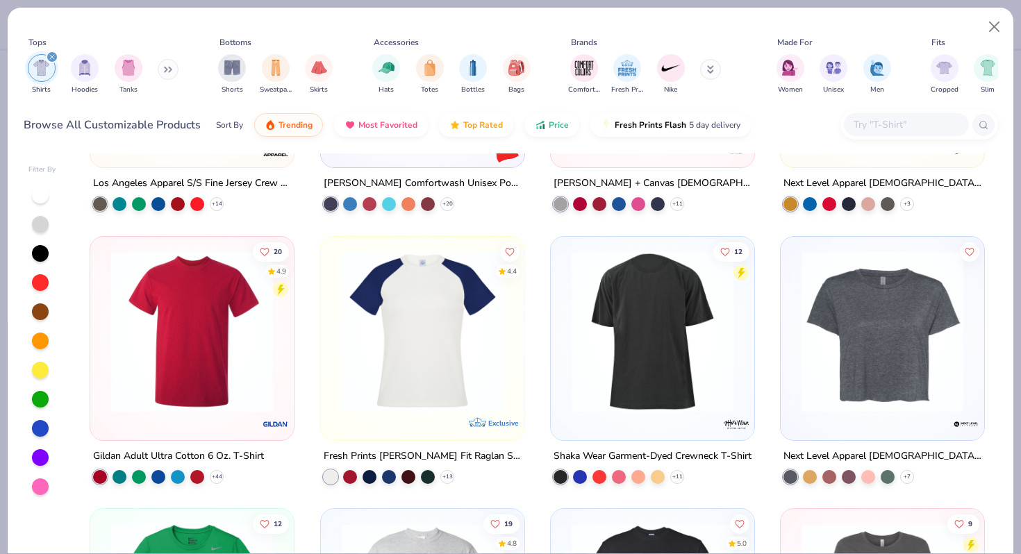
scroll to position [1560, 0]
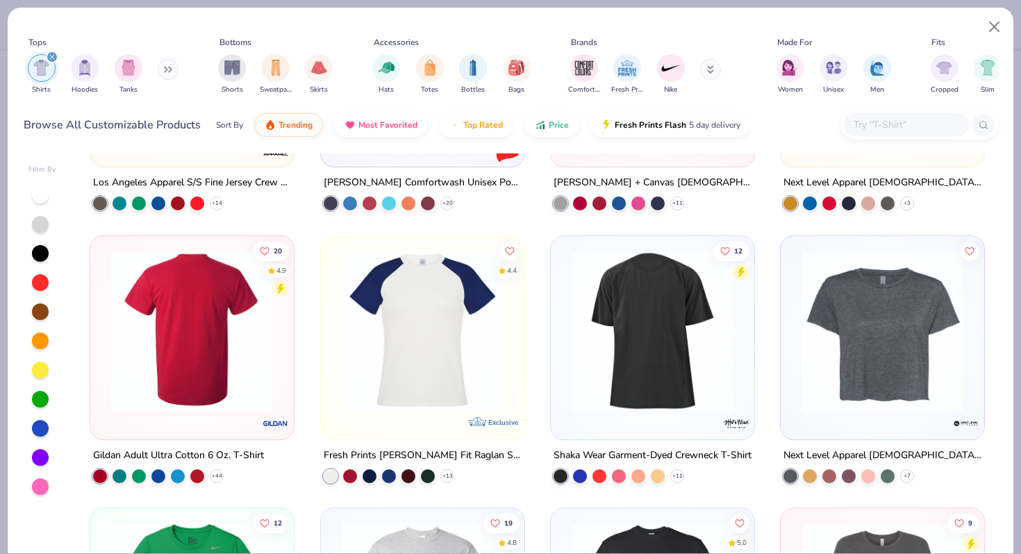
click at [255, 376] on img at bounding box center [192, 330] width 176 height 162
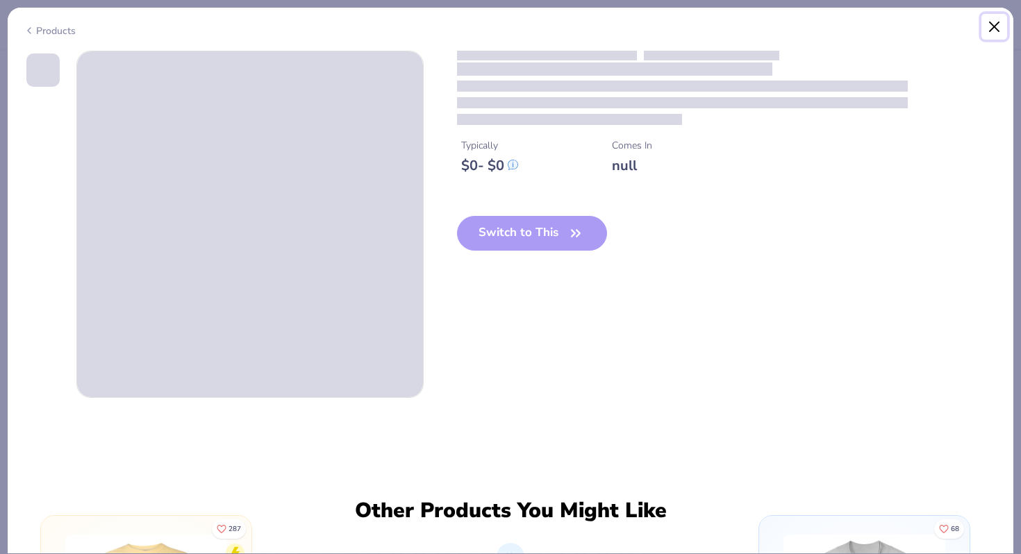
click at [991, 26] on button "Close" at bounding box center [995, 27] width 26 height 26
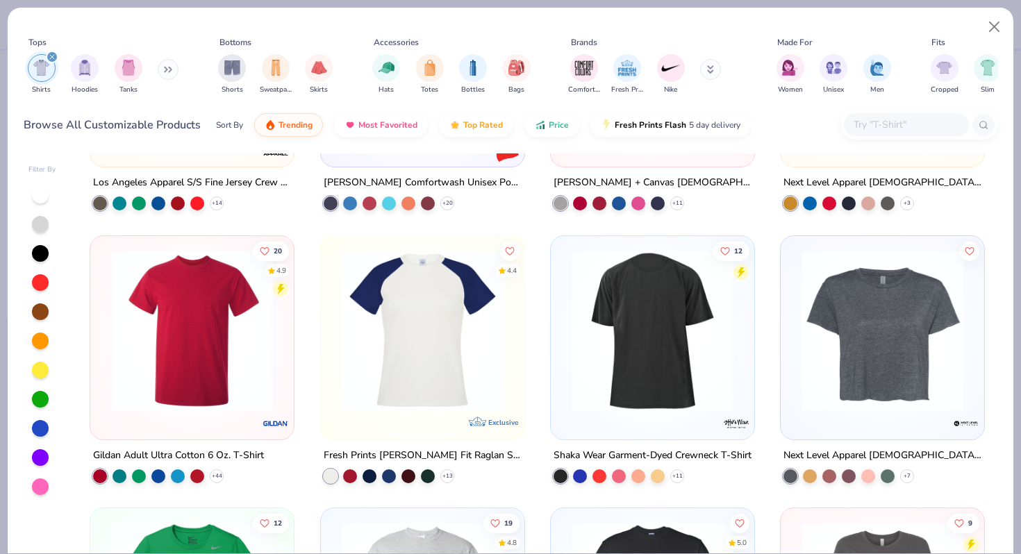
click at [173, 261] on img at bounding box center [192, 330] width 176 height 162
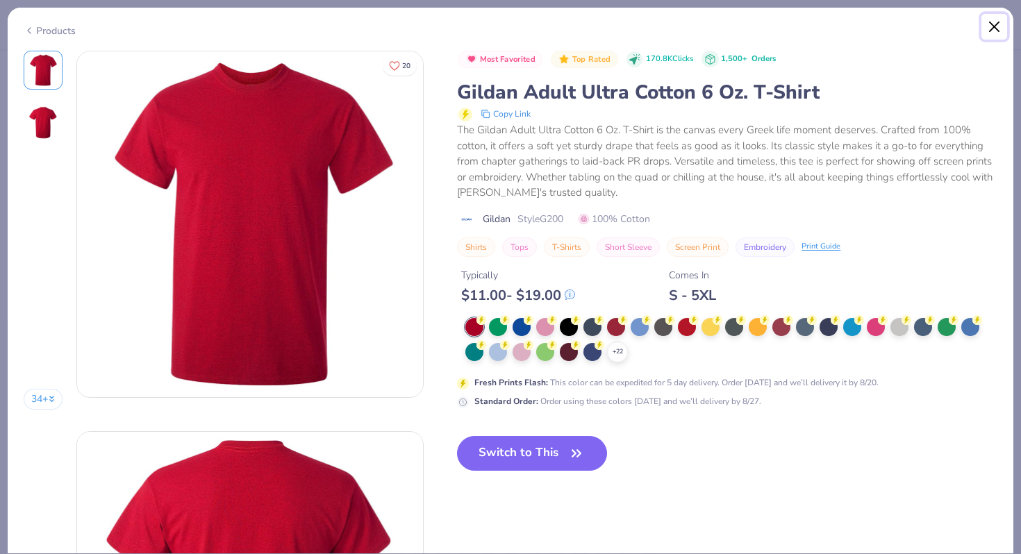
click at [993, 24] on button "Close" at bounding box center [995, 27] width 26 height 26
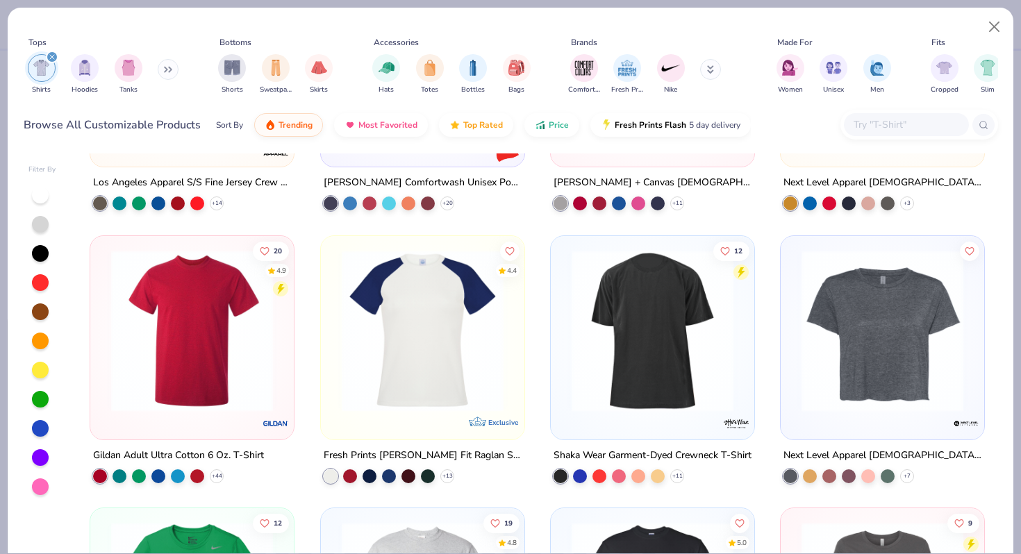
click at [211, 293] on img at bounding box center [192, 330] width 176 height 162
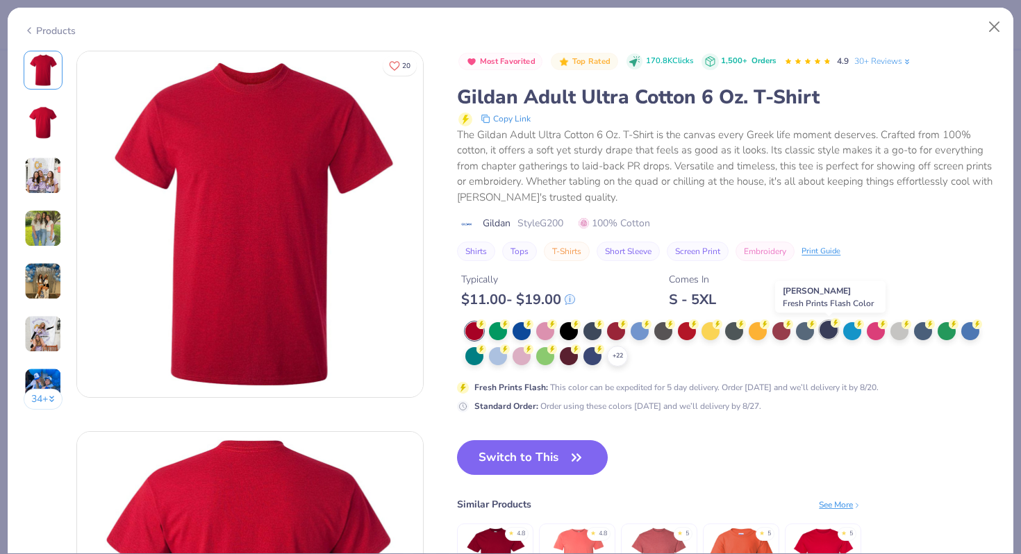
click at [830, 330] on div at bounding box center [829, 330] width 18 height 18
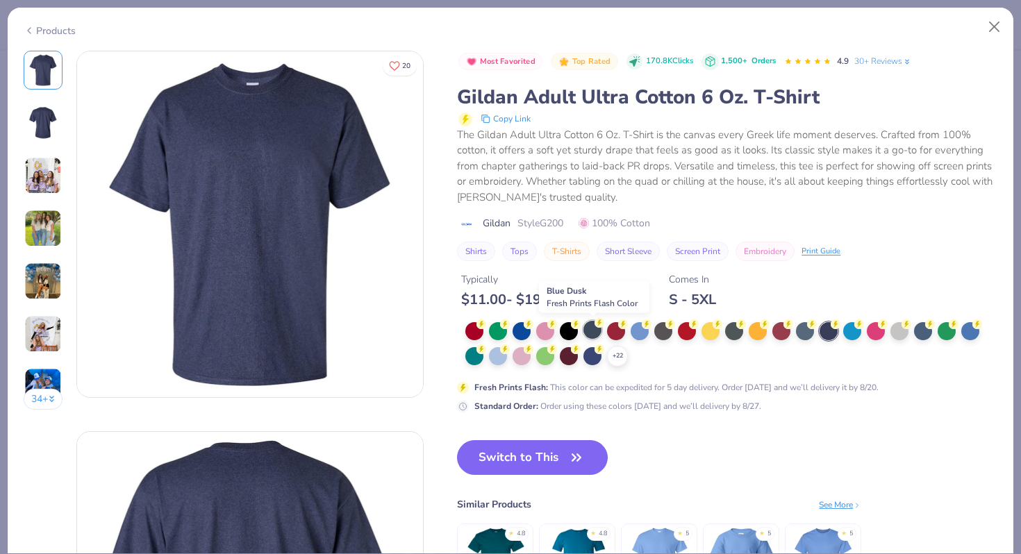
click at [595, 333] on div at bounding box center [593, 330] width 18 height 18
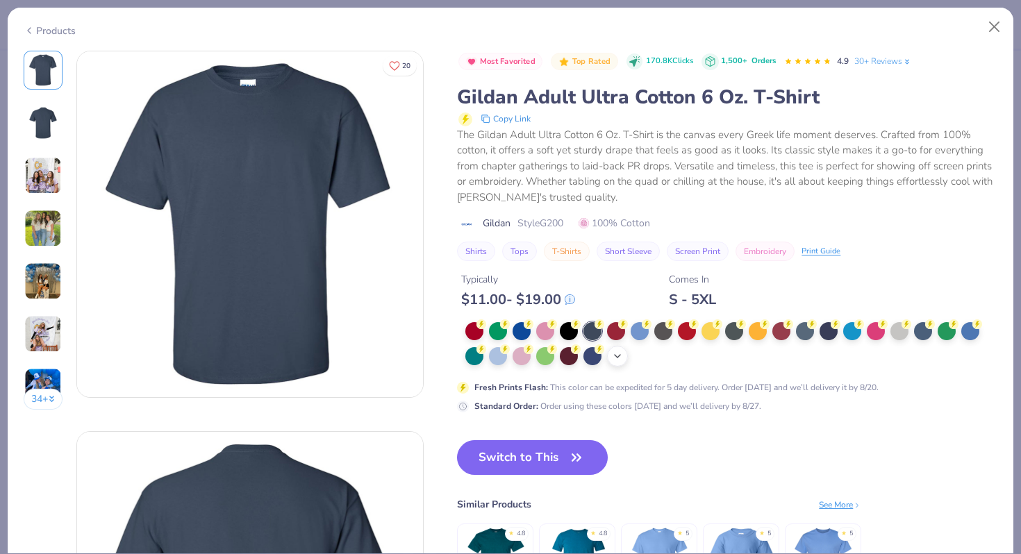
click at [620, 356] on icon at bounding box center [617, 356] width 11 height 11
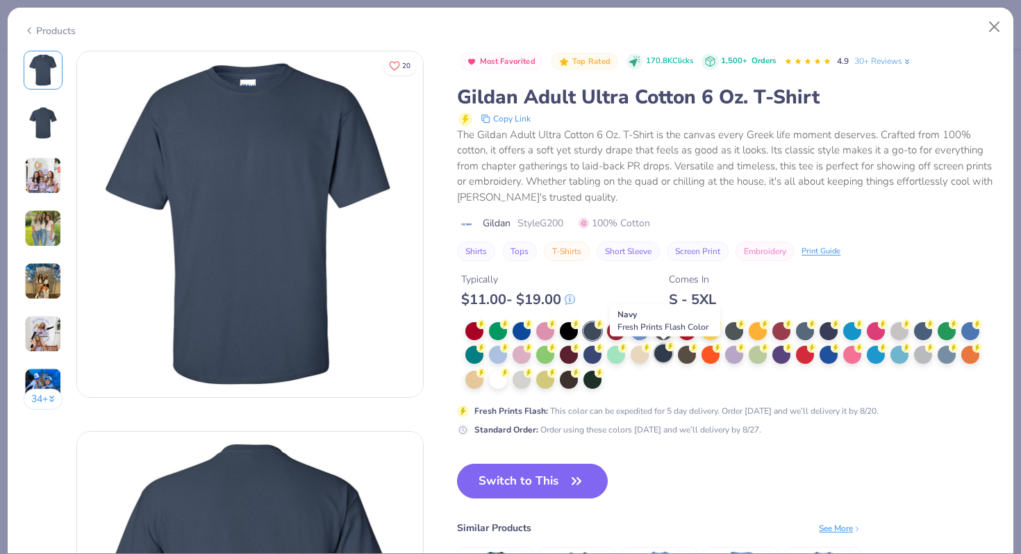
click at [668, 359] on div at bounding box center [663, 354] width 18 height 18
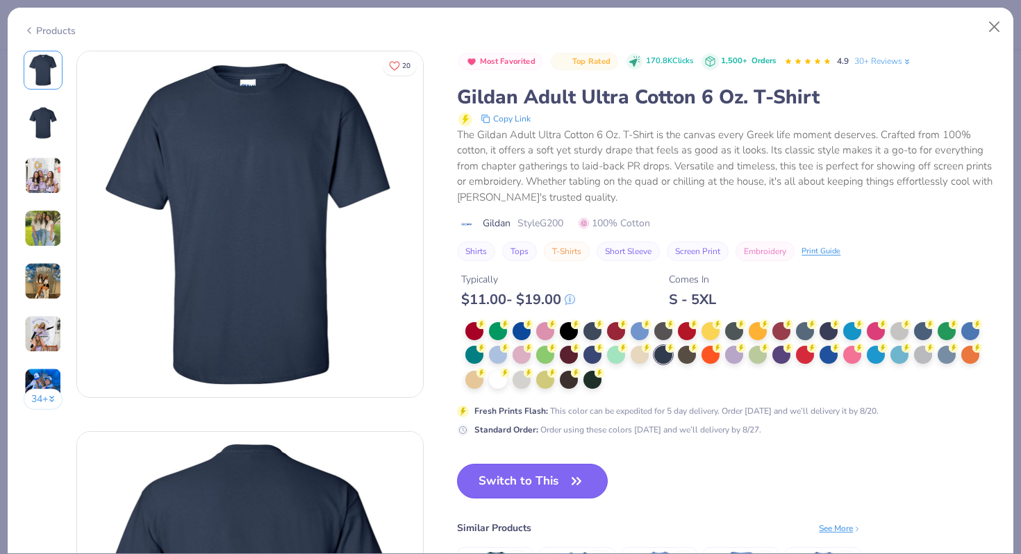
click at [558, 488] on button "Switch to This" at bounding box center [532, 481] width 151 height 35
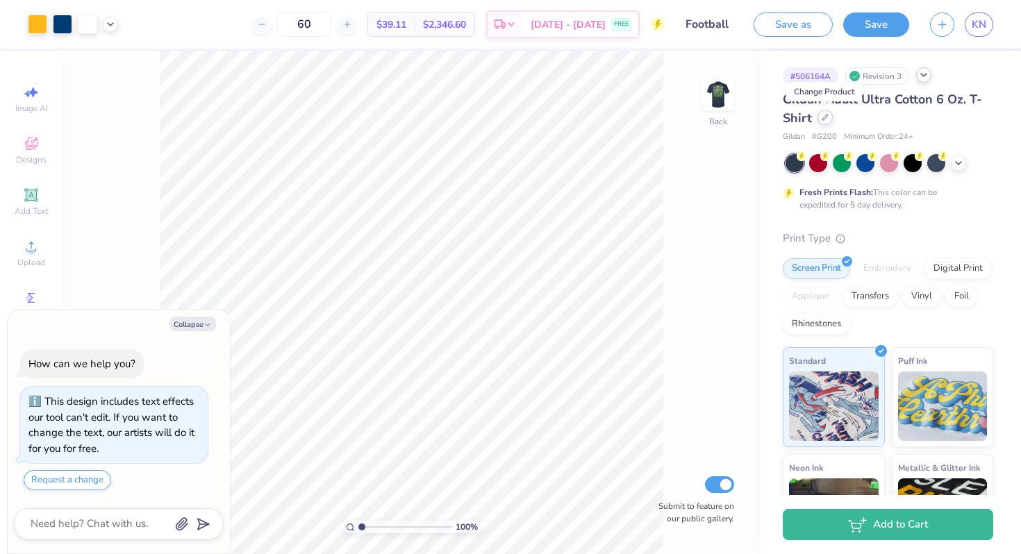
click at [825, 123] on div at bounding box center [825, 117] width 15 height 15
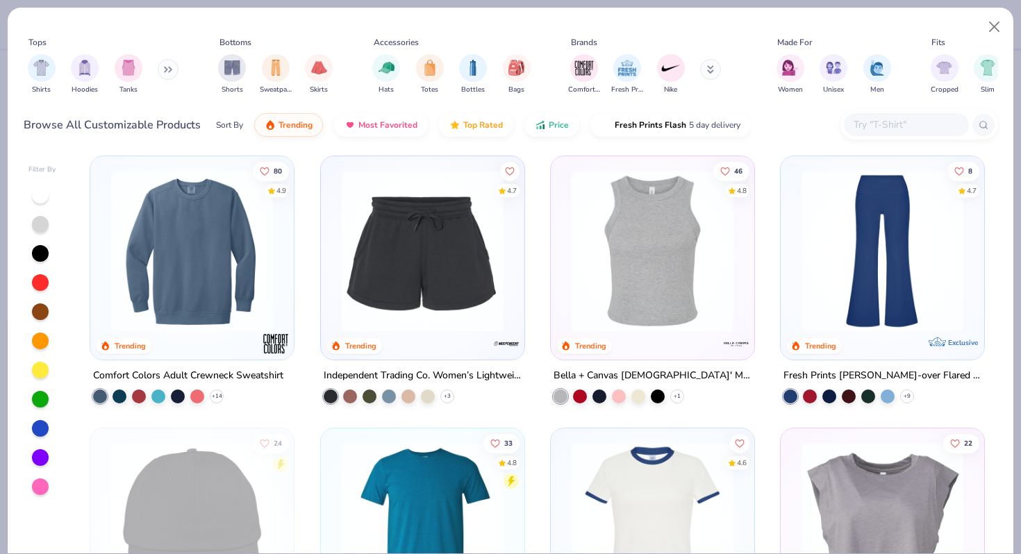
scroll to position [2731, 0]
click at [43, 72] on img "filter for Shirts" at bounding box center [41, 66] width 16 height 16
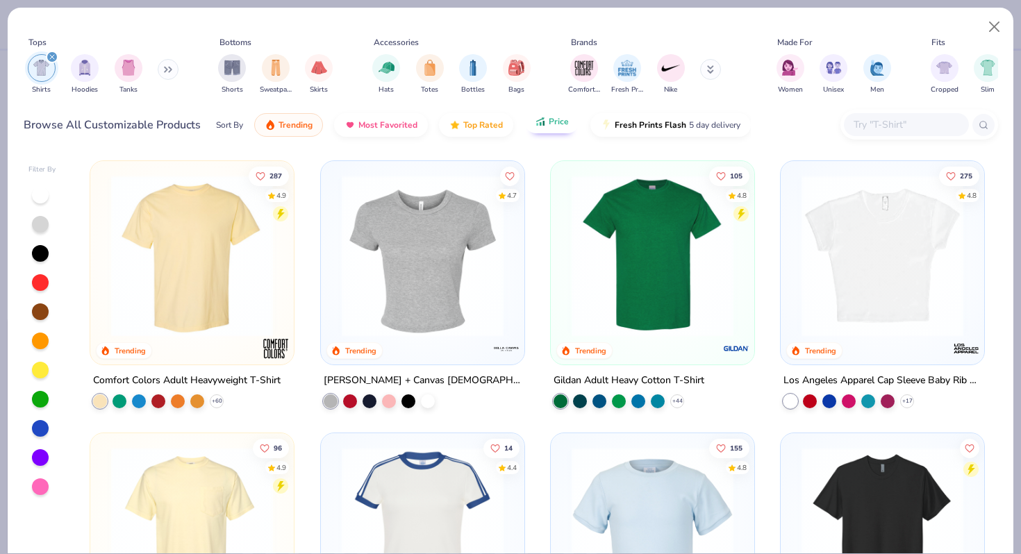
drag, startPoint x: 299, startPoint y: 124, endPoint x: 547, endPoint y: 129, distance: 248.8
click at [547, 129] on div "Sort By Trending Most Favorited Top Rated Price Fresh Prints Flash 5 day delive…" at bounding box center [483, 125] width 535 height 39
click at [547, 129] on button "Price" at bounding box center [552, 122] width 55 height 24
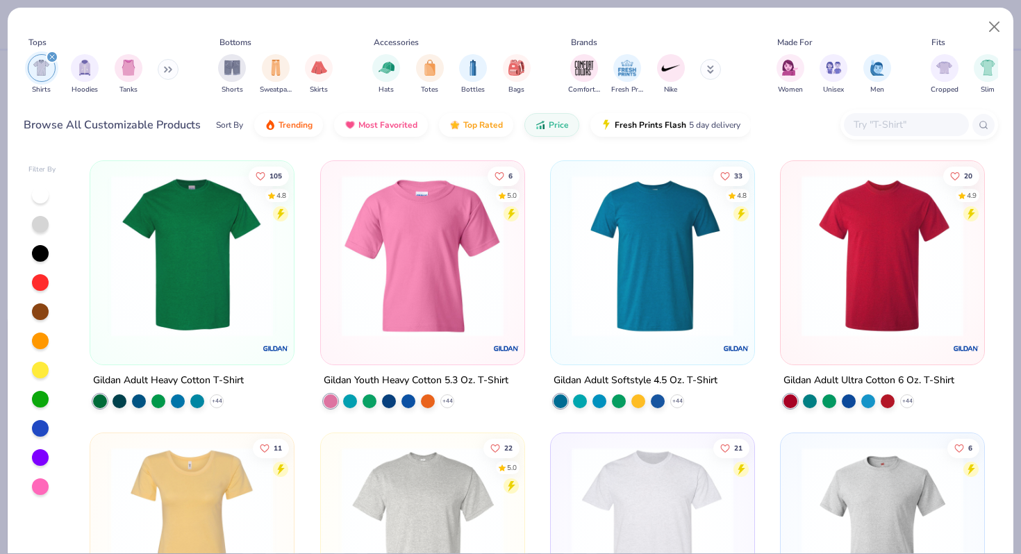
click at [213, 306] on img at bounding box center [192, 256] width 176 height 162
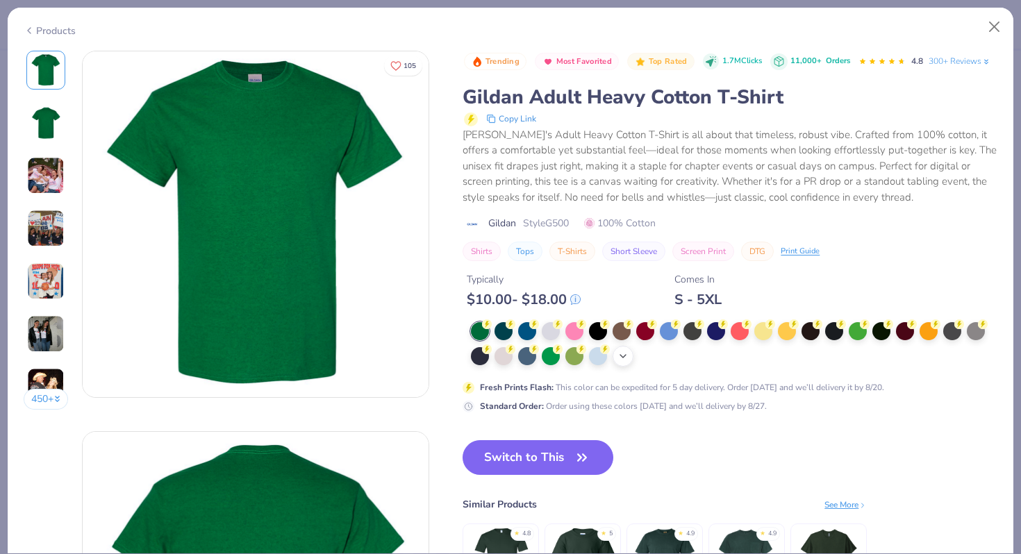
click at [622, 356] on icon at bounding box center [623, 356] width 11 height 11
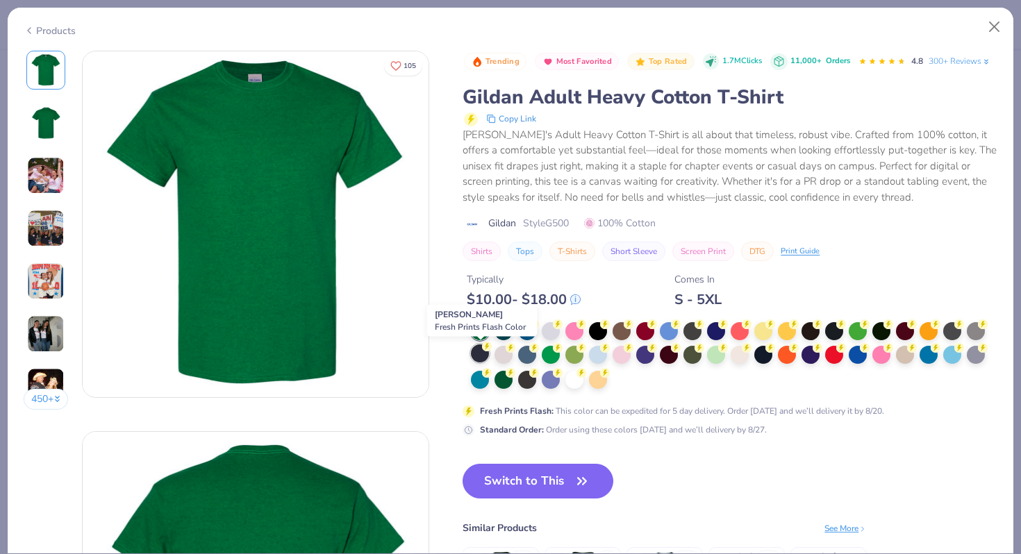
click at [485, 353] on div at bounding box center [480, 354] width 18 height 18
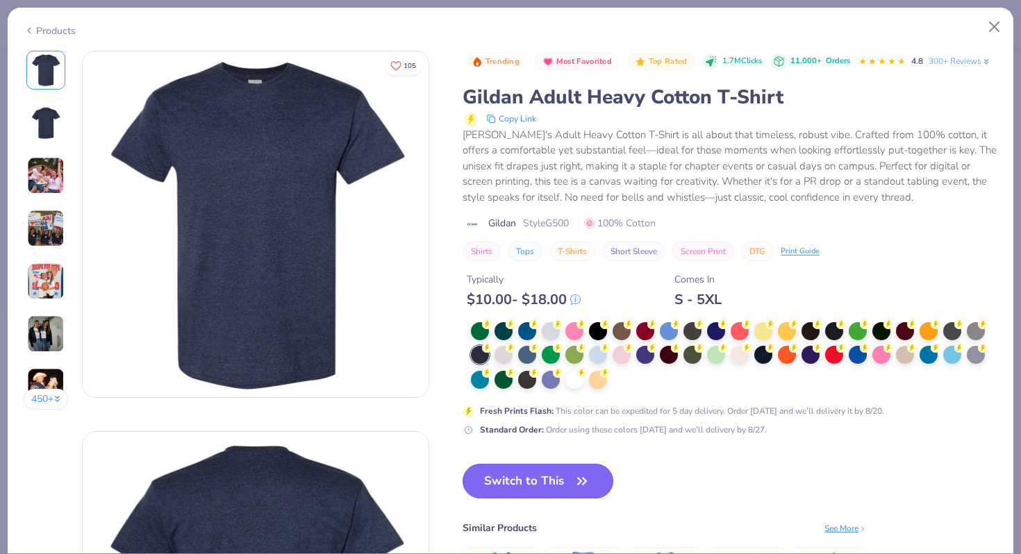
click at [562, 477] on button "Switch to This" at bounding box center [538, 481] width 151 height 35
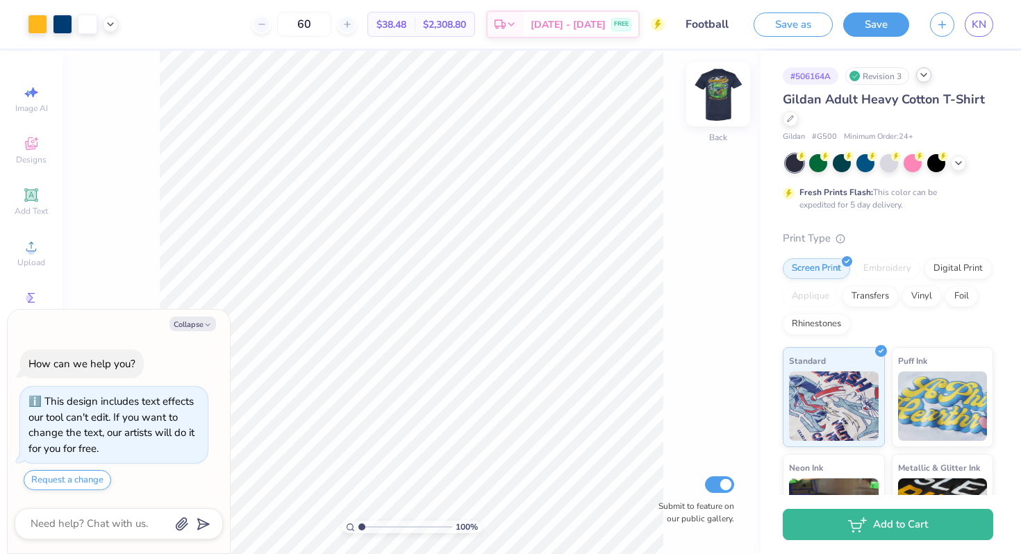
click at [727, 93] on img at bounding box center [719, 95] width 56 height 56
click at [957, 165] on icon at bounding box center [958, 161] width 11 height 11
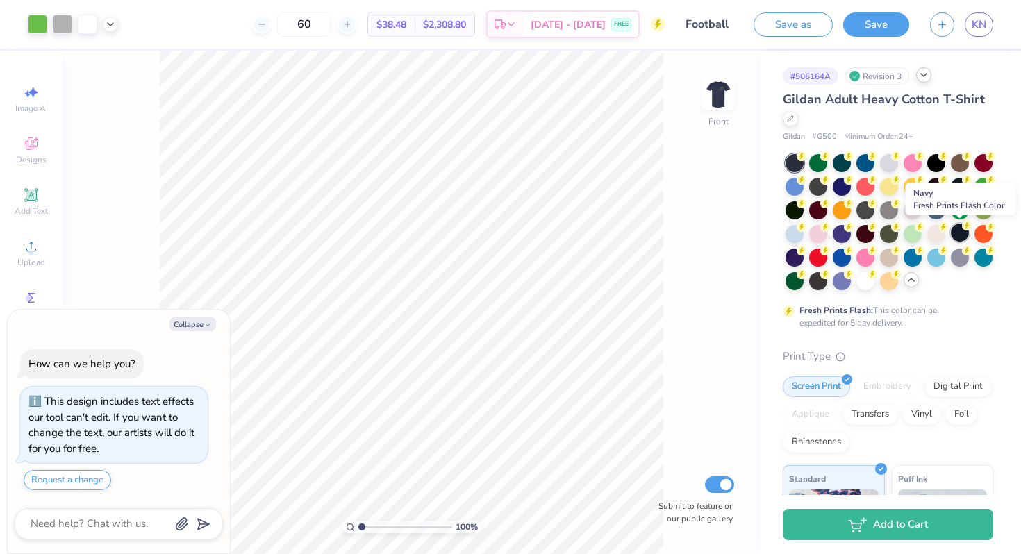
click at [962, 241] on div at bounding box center [960, 233] width 18 height 18
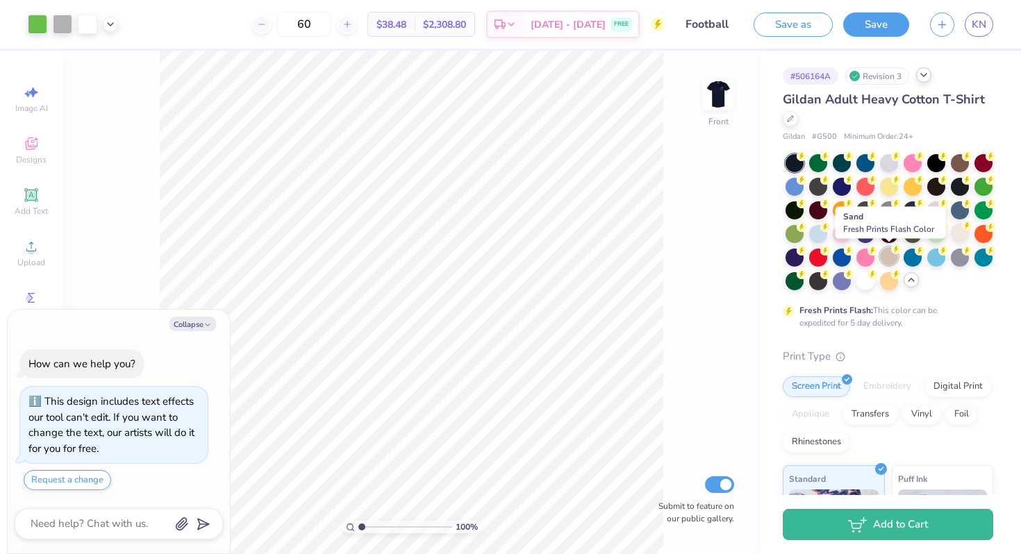
click at [889, 260] on div at bounding box center [889, 256] width 18 height 18
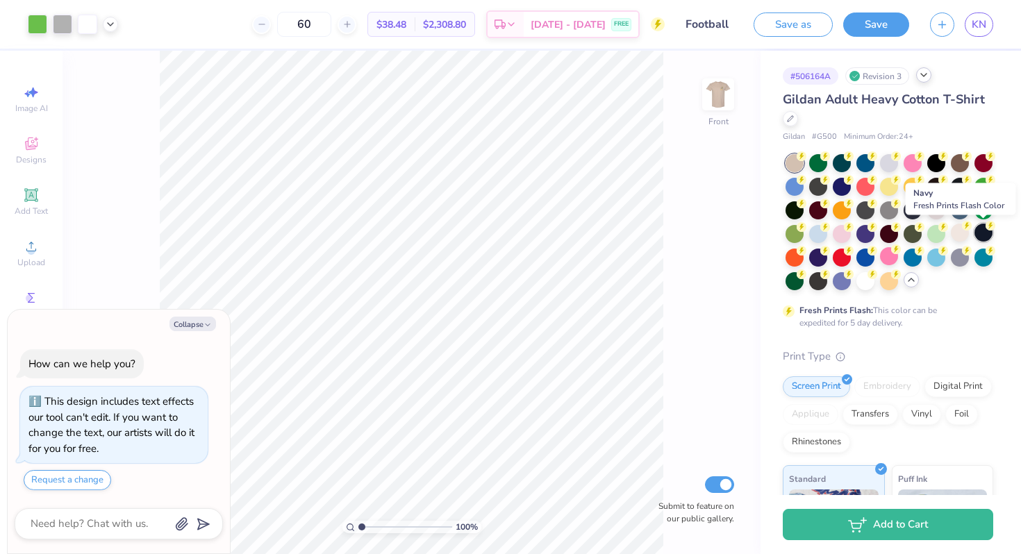
click at [977, 233] on div at bounding box center [984, 233] width 18 height 18
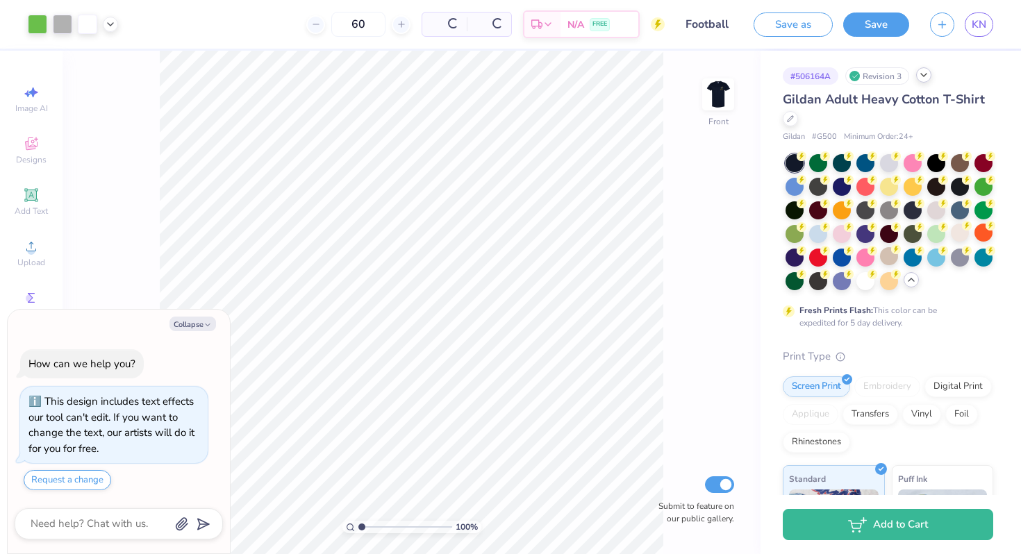
type textarea "x"
click at [331, 26] on input "60" at bounding box center [304, 24] width 54 height 25
type input "100"
